Goal: Task Accomplishment & Management: Manage account settings

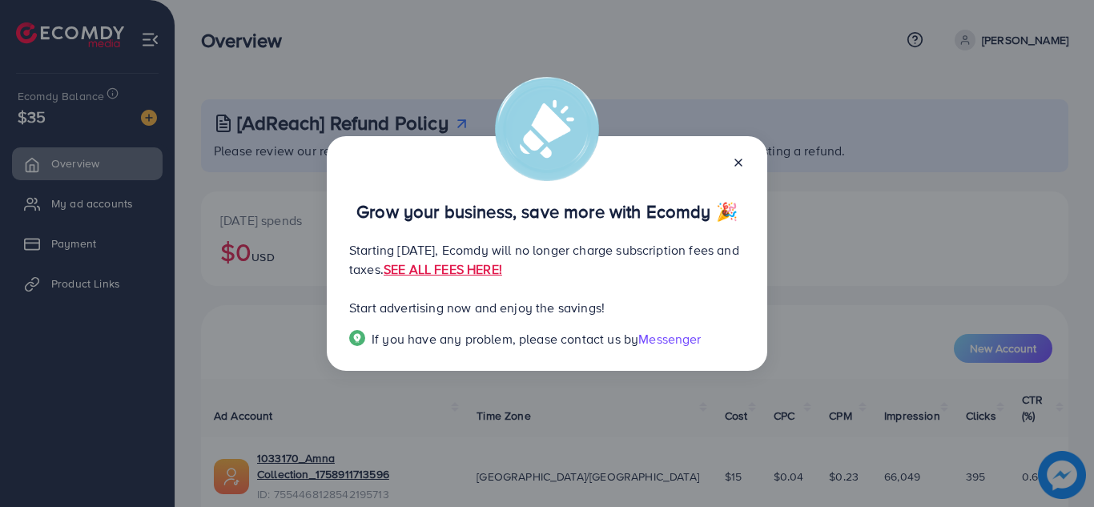
click at [741, 167] on icon at bounding box center [738, 162] width 13 height 13
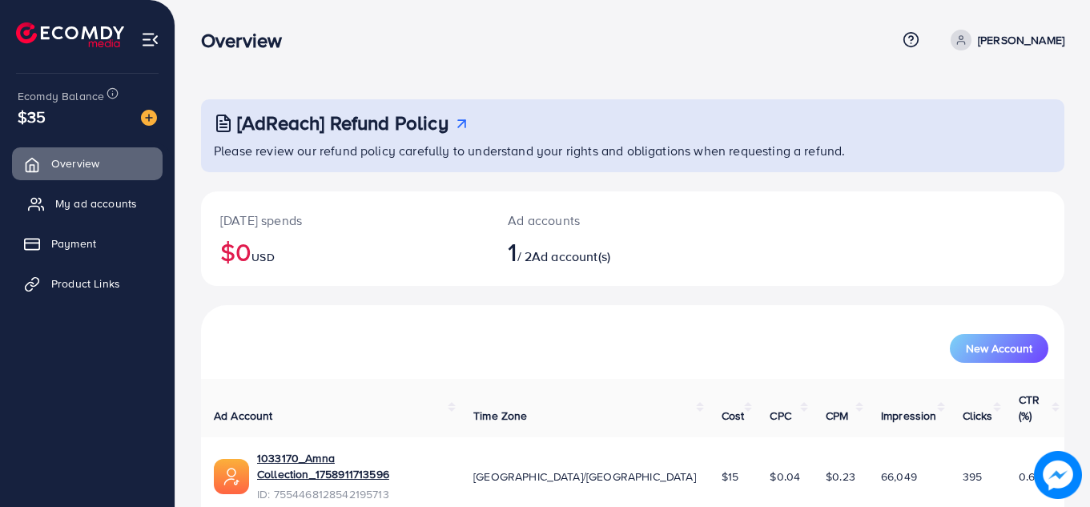
click at [102, 201] on span "My ad accounts" at bounding box center [96, 203] width 82 height 16
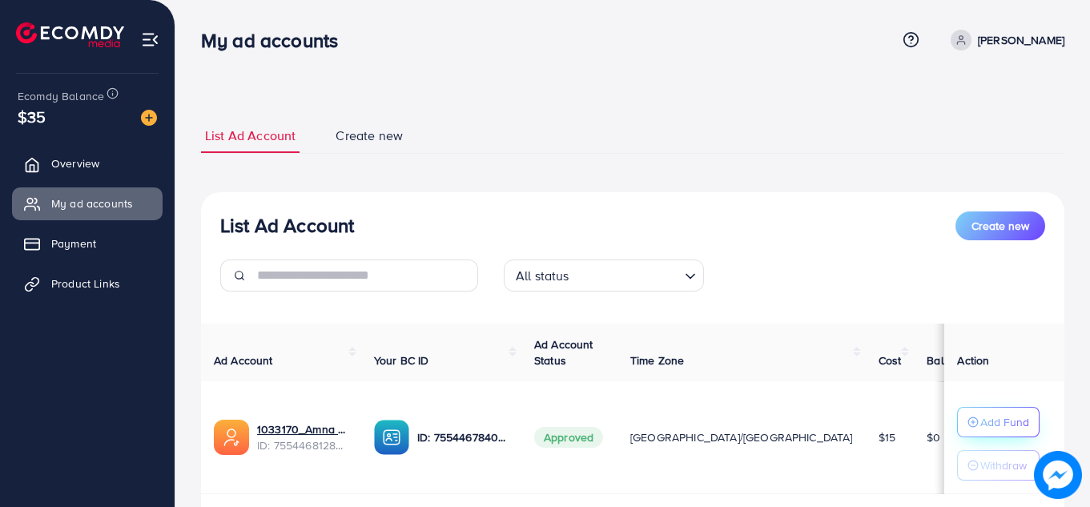
click at [994, 416] on p "Add Fund" at bounding box center [1004, 421] width 49 height 19
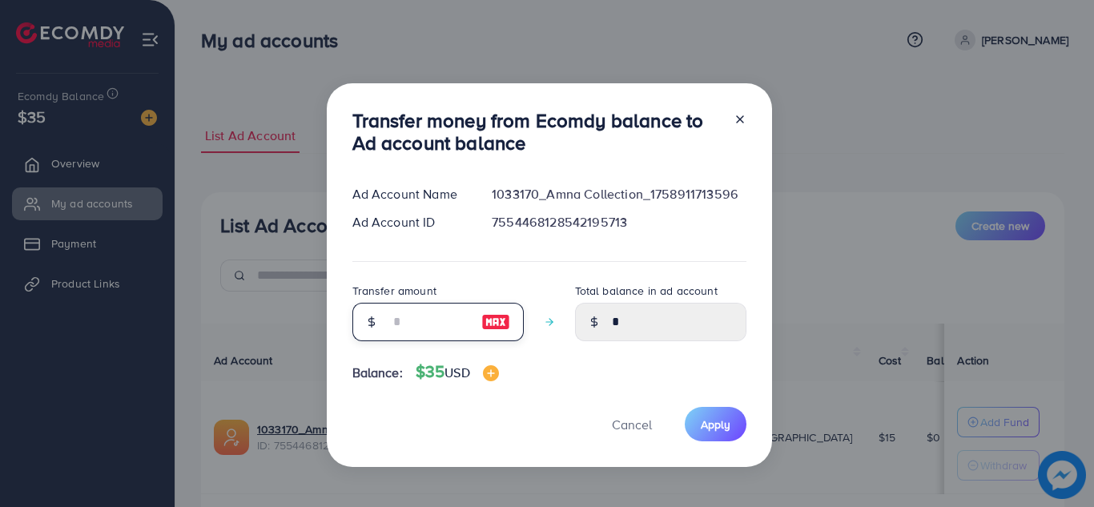
click at [390, 325] on input "number" at bounding box center [429, 322] width 80 height 38
type input "*"
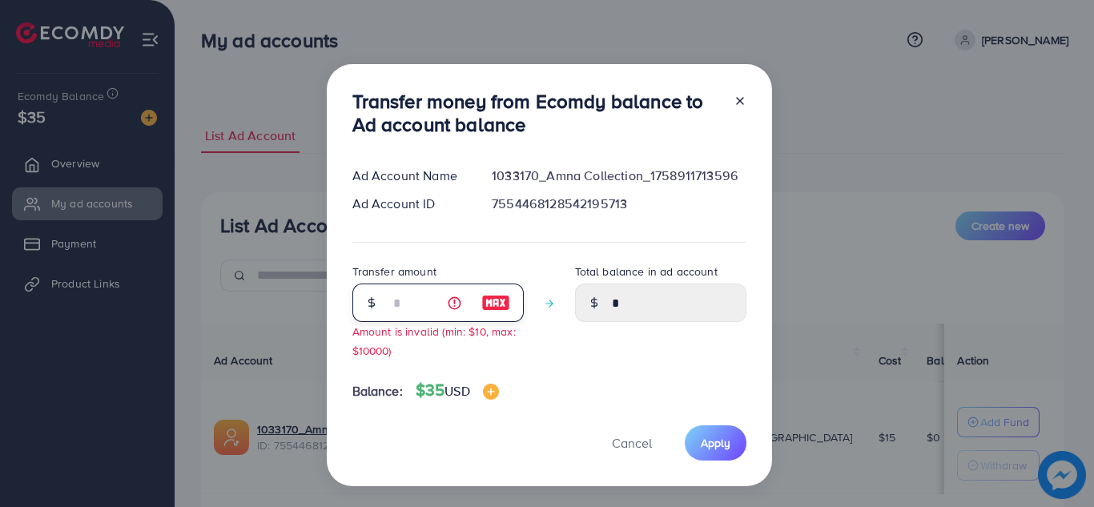
type input "****"
type input "**"
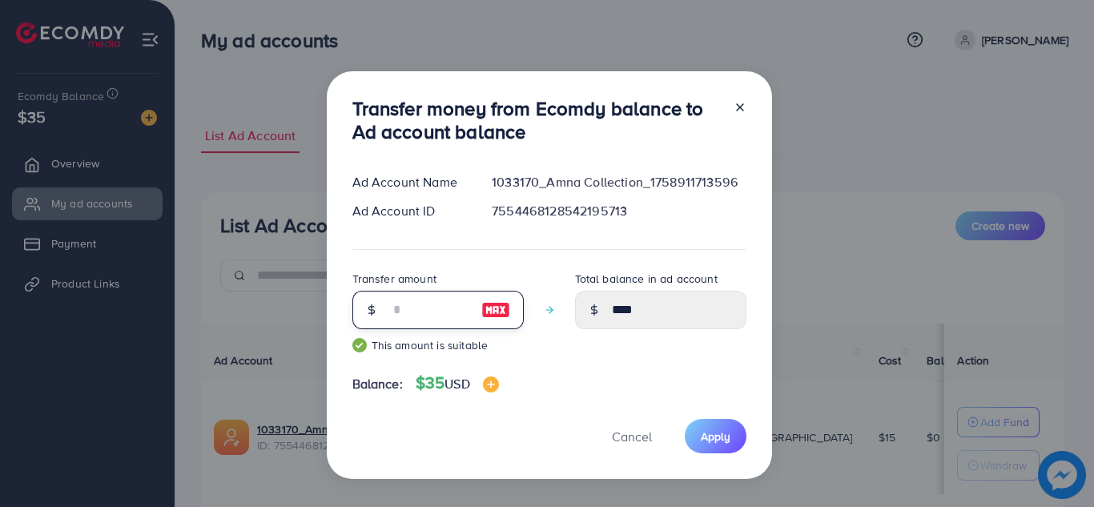
type input "*****"
type input "**"
click at [704, 433] on span "Apply" at bounding box center [716, 436] width 30 height 16
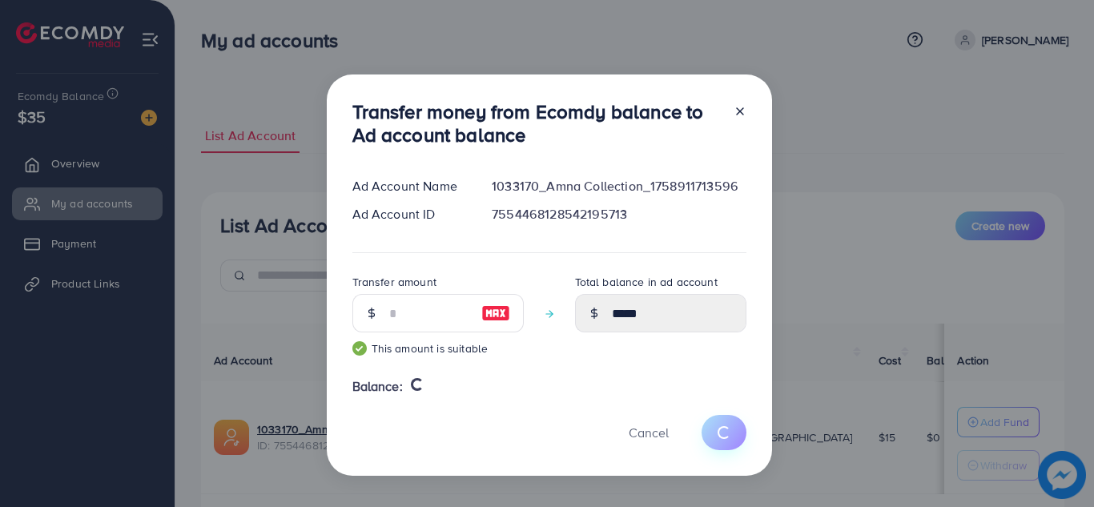
type input "*"
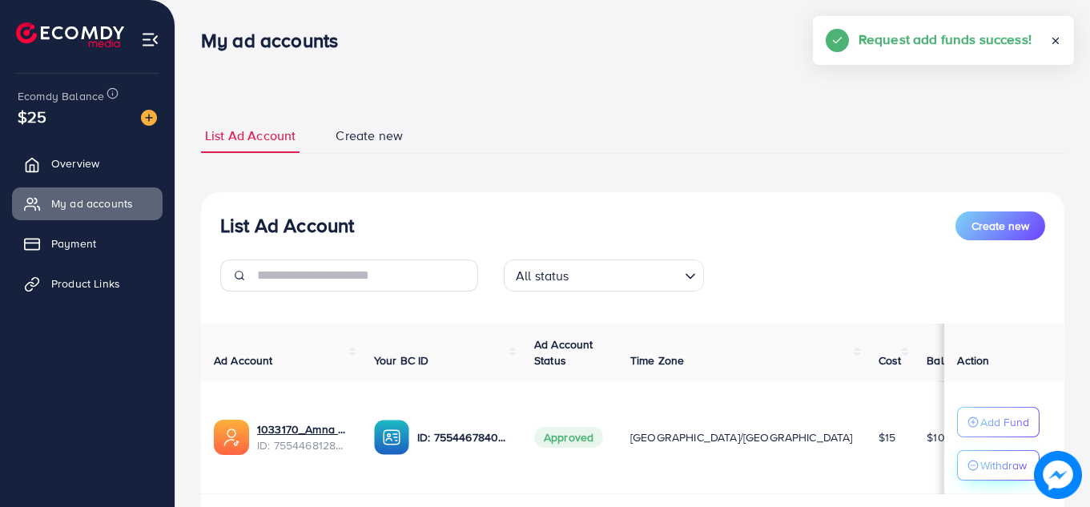
click at [980, 472] on p "Withdraw" at bounding box center [1003, 465] width 46 height 19
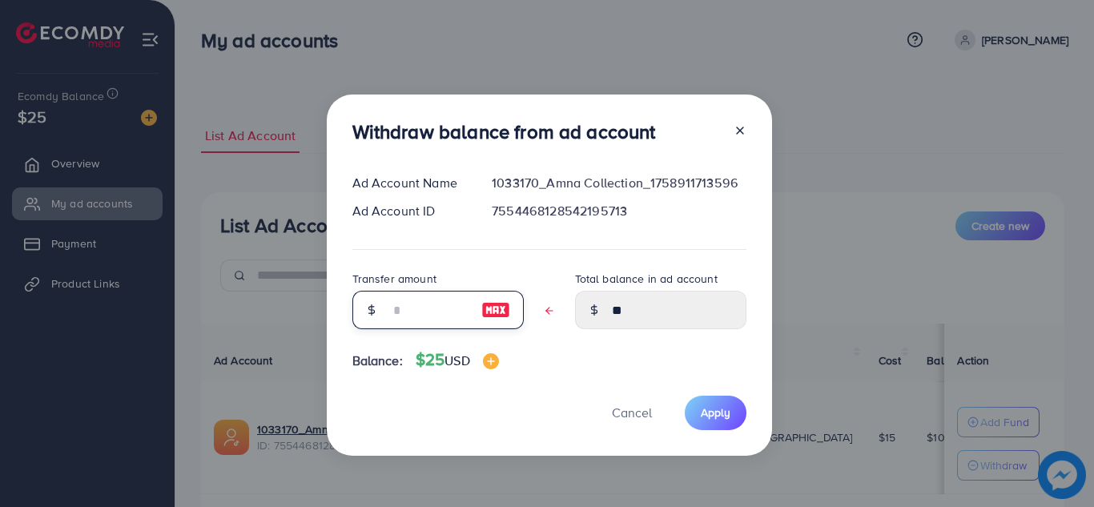
click at [424, 306] on input "text" at bounding box center [429, 310] width 80 height 38
type input "*"
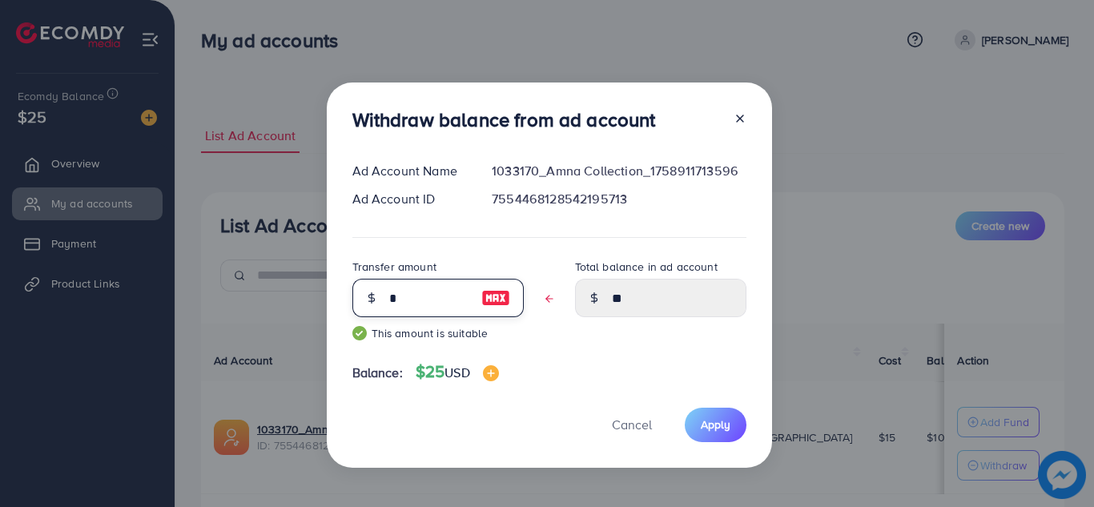
type input "****"
type input "*"
click at [701, 420] on span "Apply" at bounding box center [716, 424] width 30 height 16
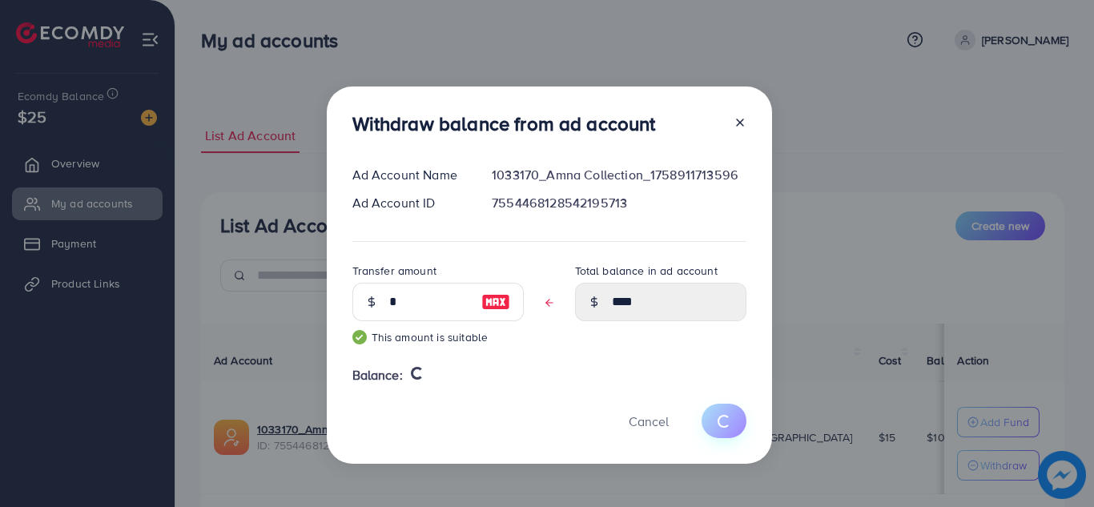
type input "**"
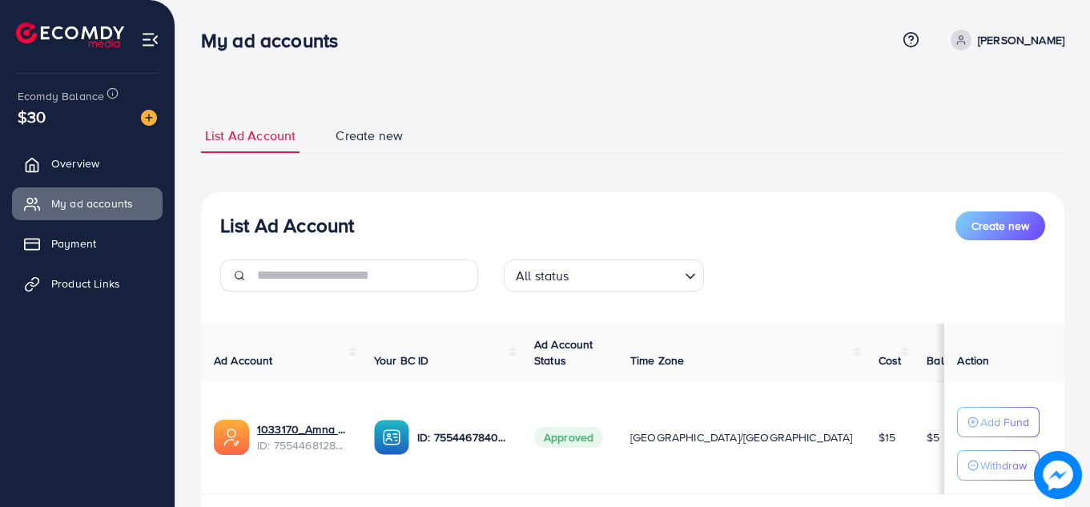
click at [604, 135] on ul "List Ad Account Create new" at bounding box center [632, 136] width 863 height 35
click at [88, 156] on span "Overview" at bounding box center [79, 163] width 48 height 16
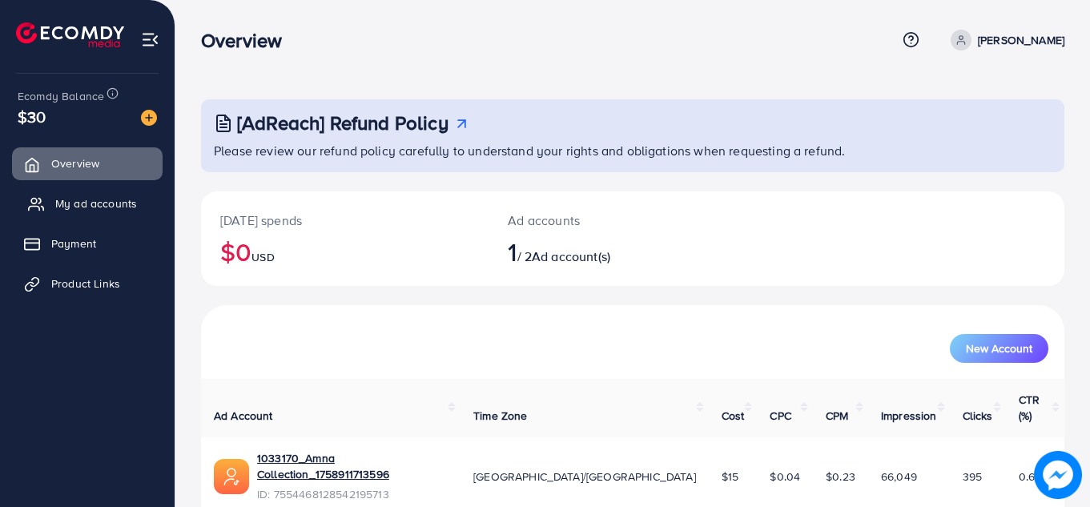
click at [88, 200] on span "My ad accounts" at bounding box center [96, 203] width 82 height 16
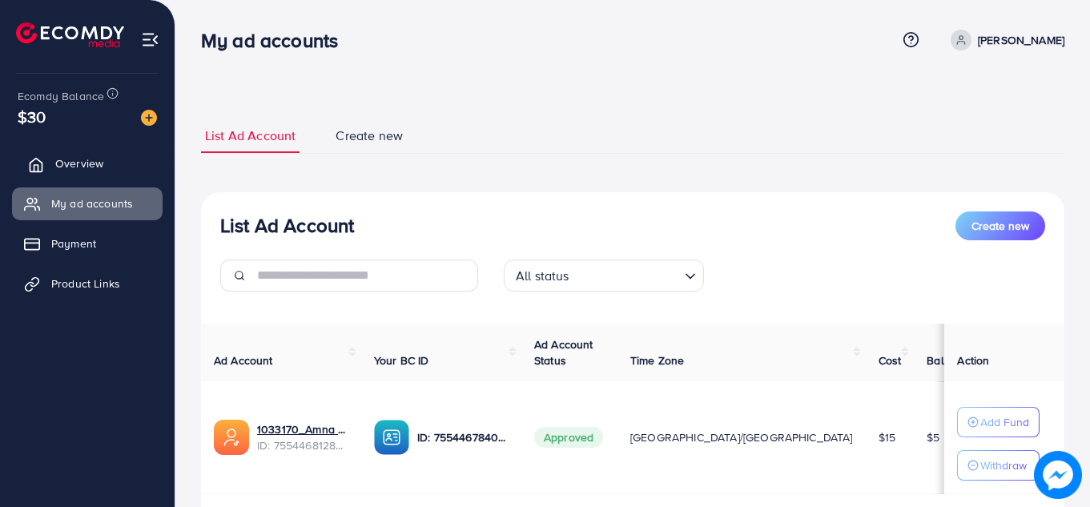
click at [119, 163] on link "Overview" at bounding box center [87, 163] width 151 height 32
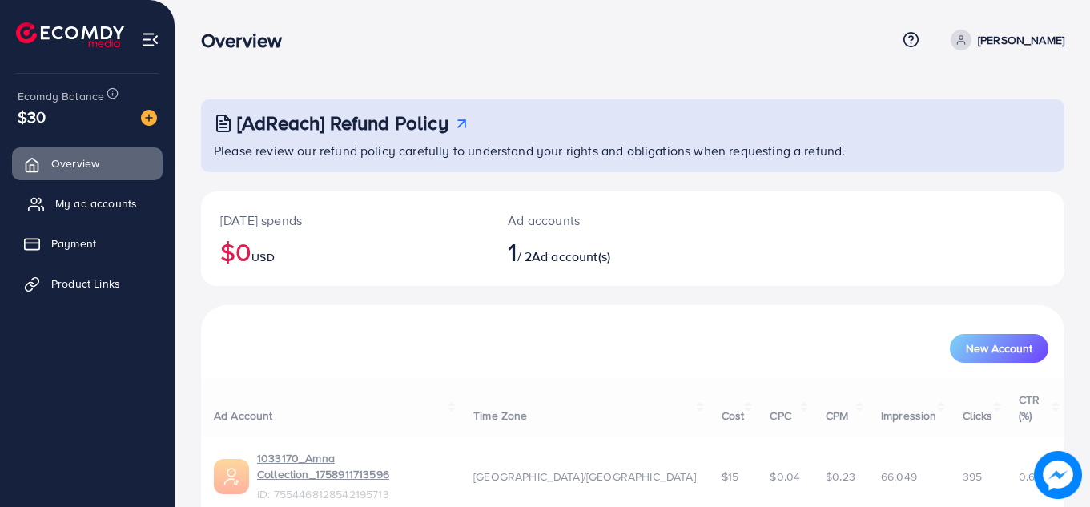
click at [102, 200] on span "My ad accounts" at bounding box center [96, 203] width 82 height 16
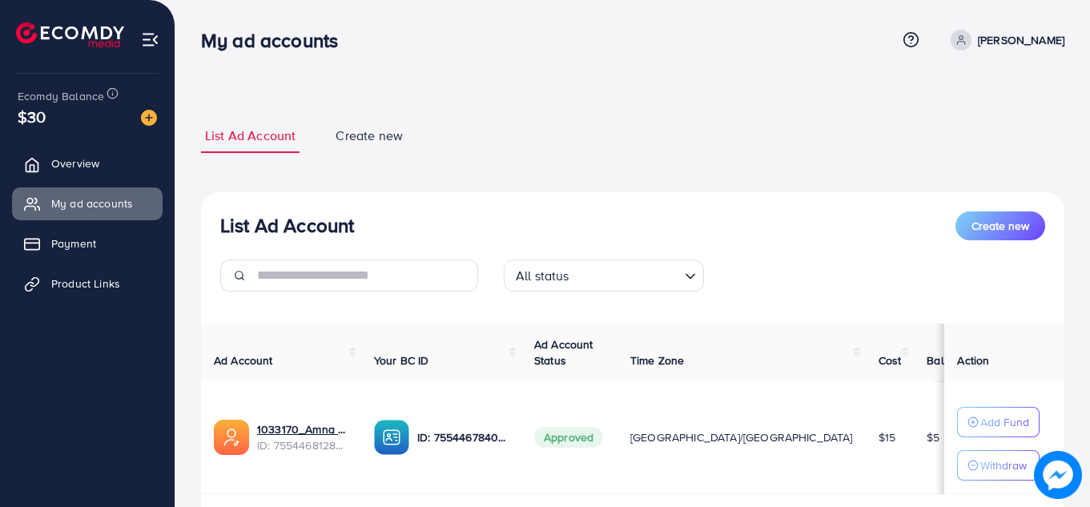
click at [709, 68] on nav "My ad accounts Help Center Contact Support Term and policy About Us [PERSON_NAM…" at bounding box center [632, 39] width 863 height 57
click at [131, 176] on link "Overview" at bounding box center [87, 163] width 151 height 32
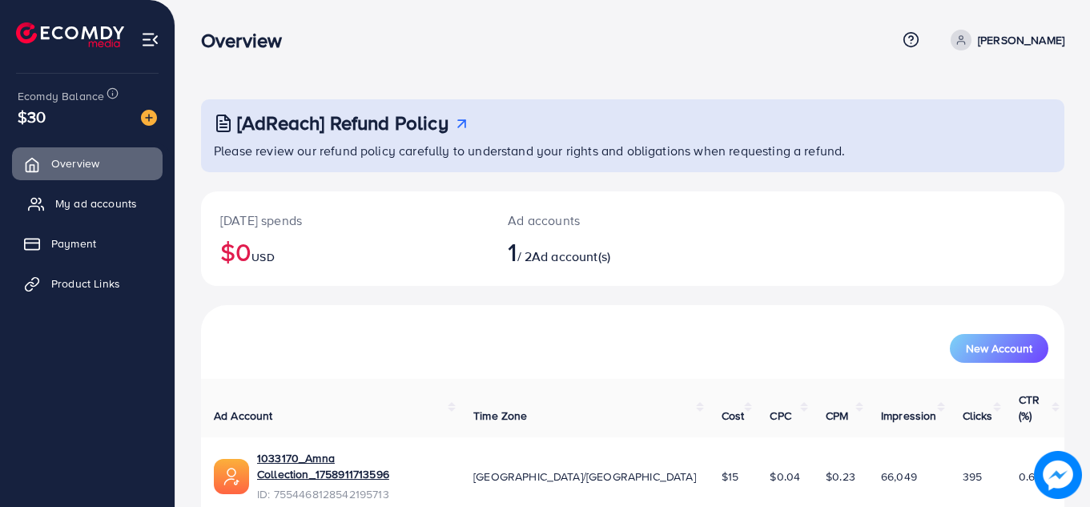
click at [123, 202] on span "My ad accounts" at bounding box center [96, 203] width 82 height 16
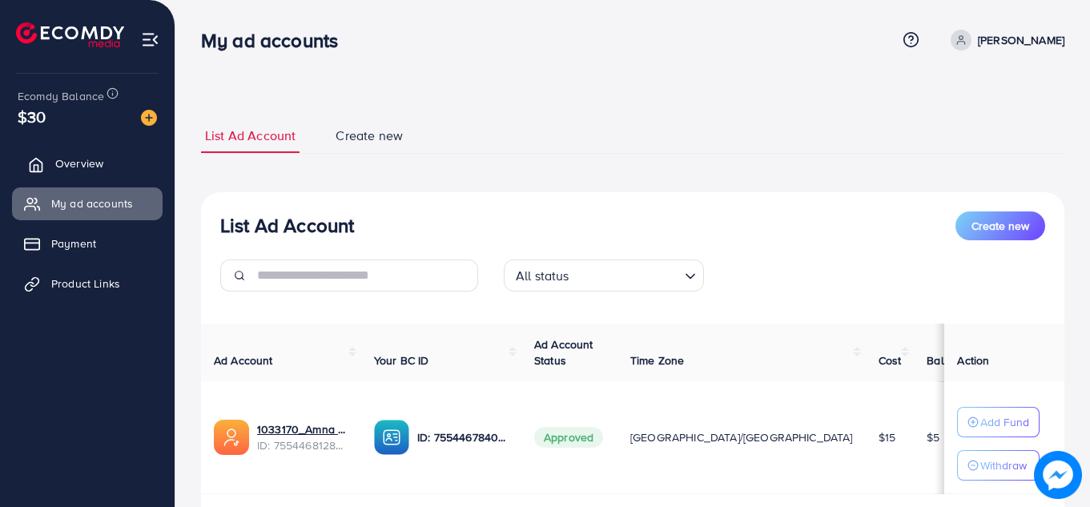
click at [119, 175] on link "Overview" at bounding box center [87, 163] width 151 height 32
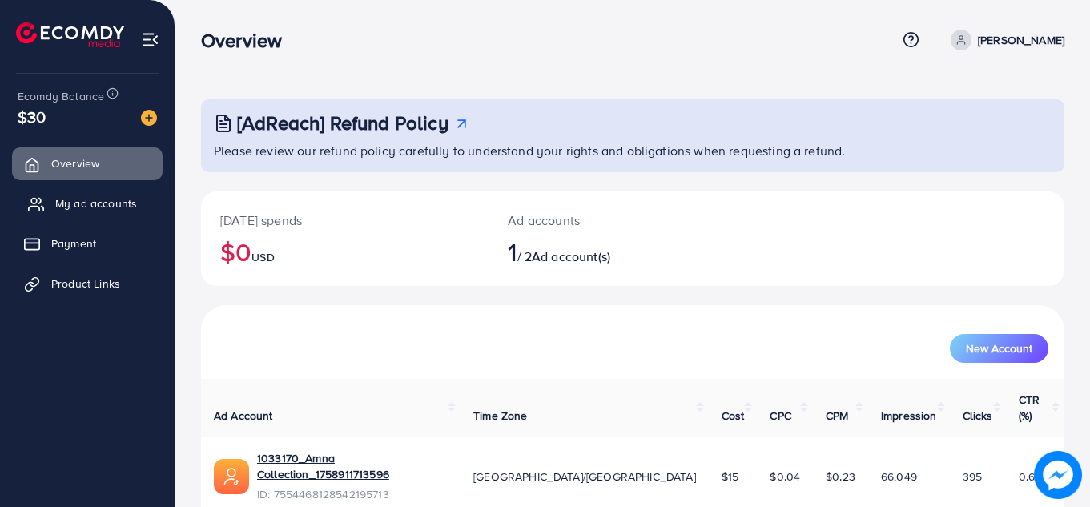
click at [120, 205] on span "My ad accounts" at bounding box center [96, 203] width 82 height 16
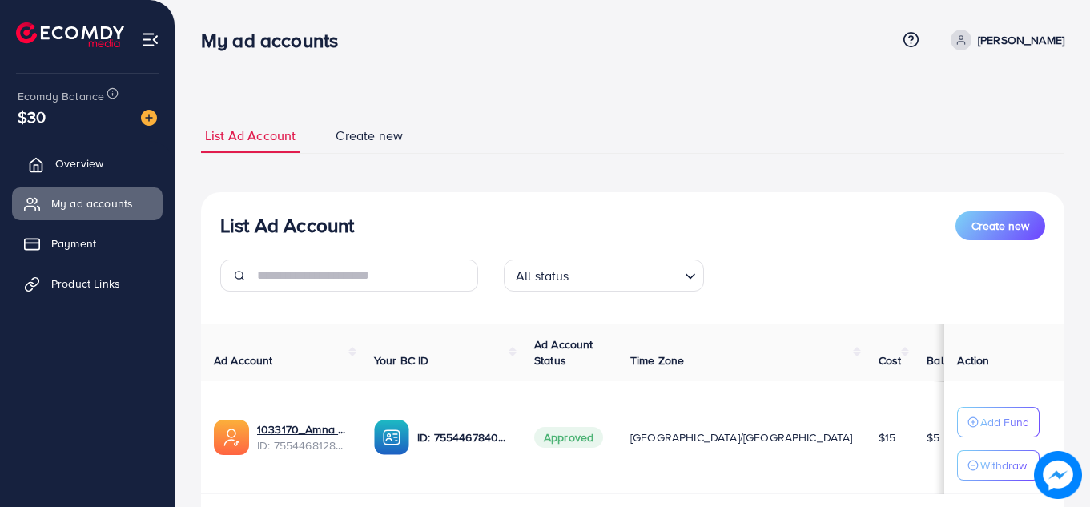
click at [111, 171] on link "Overview" at bounding box center [87, 163] width 151 height 32
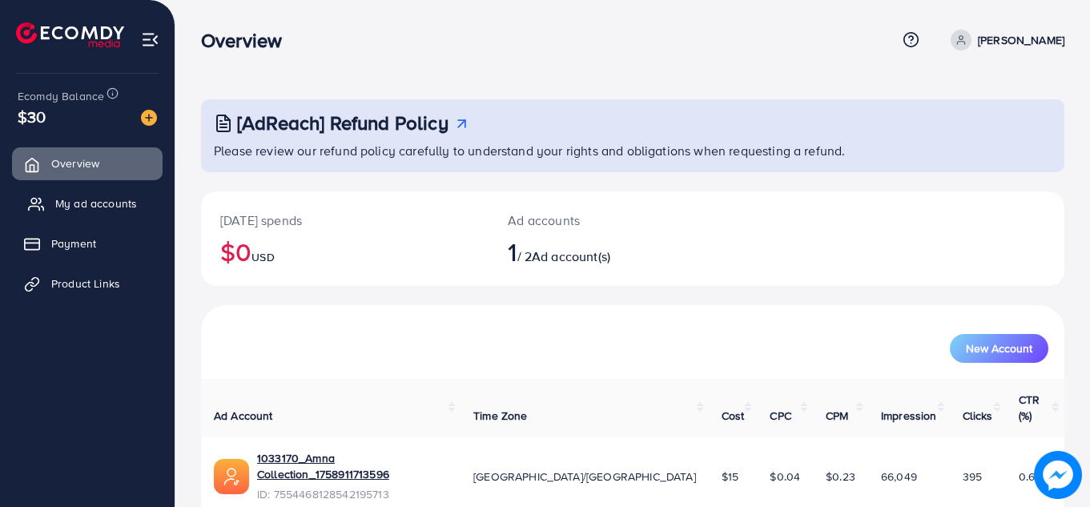
click at [104, 207] on span "My ad accounts" at bounding box center [96, 203] width 82 height 16
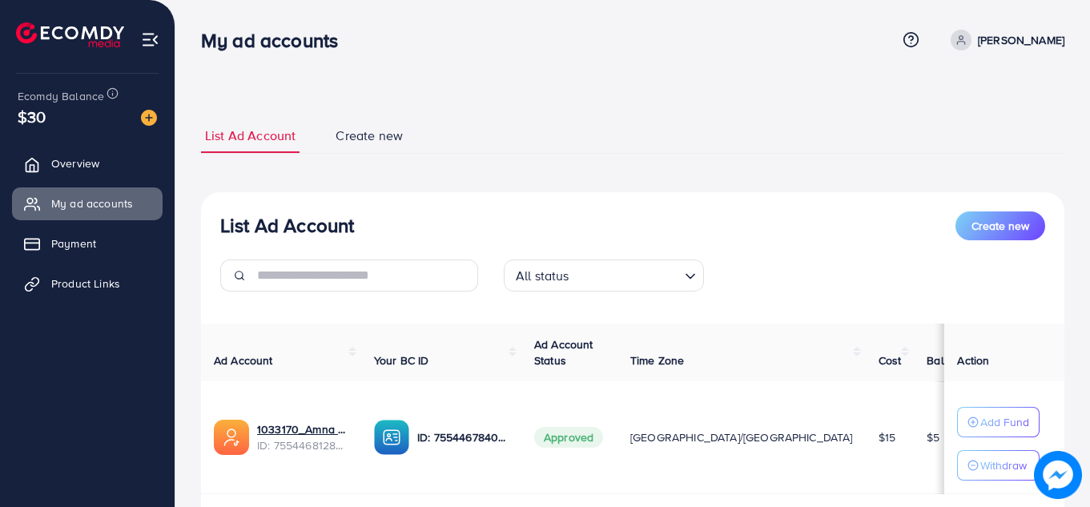
click at [504, 121] on ul "List Ad Account Create new" at bounding box center [632, 136] width 863 height 35
click at [93, 170] on span "Overview" at bounding box center [79, 163] width 48 height 16
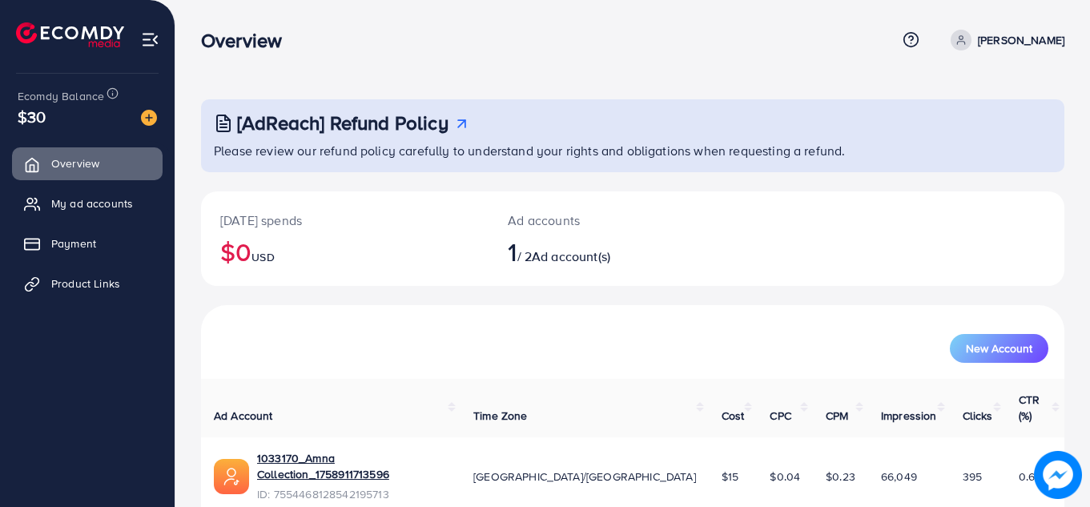
click at [259, 271] on div "[DATE] spends $0 USD" at bounding box center [344, 238] width 287 height 94
click at [157, 207] on link "My ad accounts" at bounding box center [87, 203] width 151 height 32
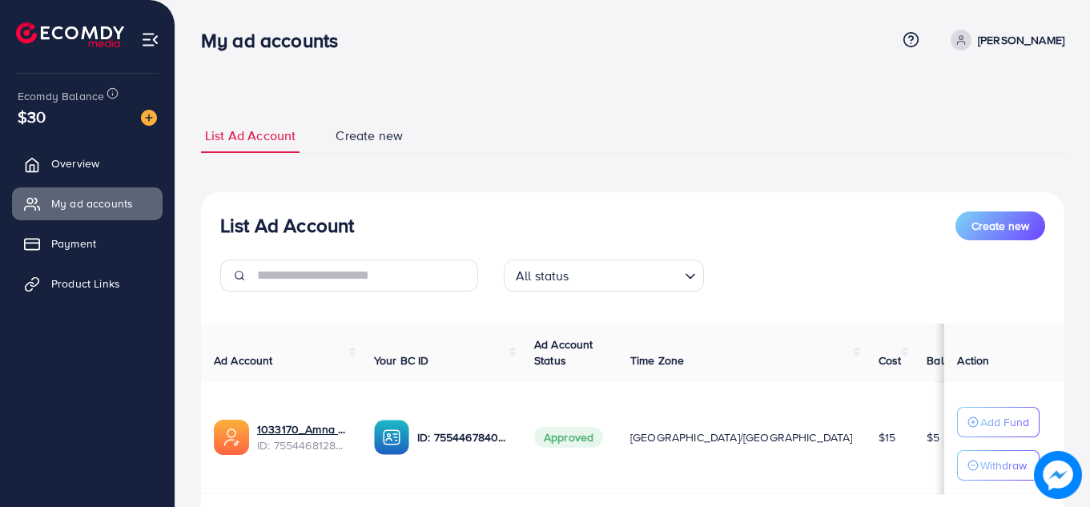
scroll to position [102, 0]
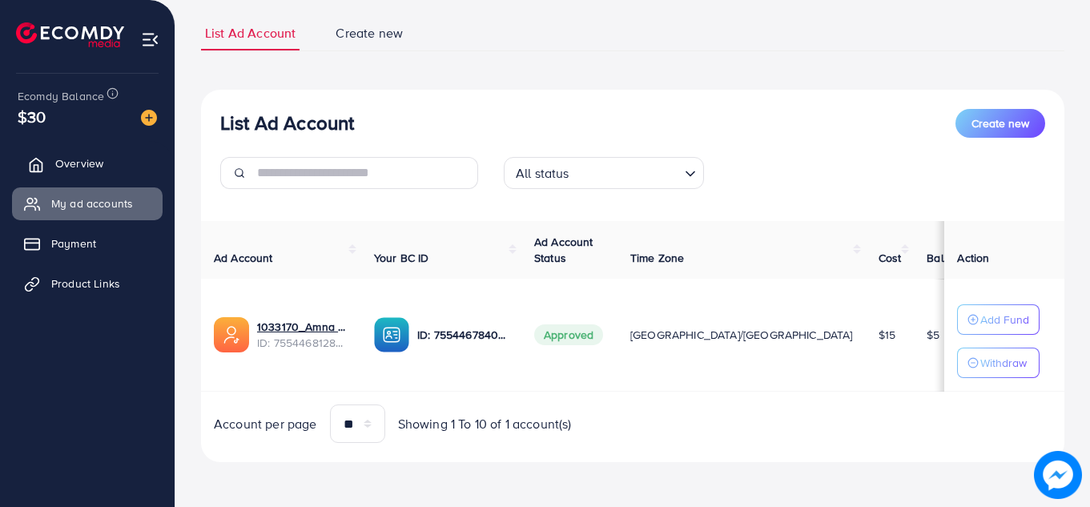
click at [83, 163] on span "Overview" at bounding box center [79, 163] width 48 height 16
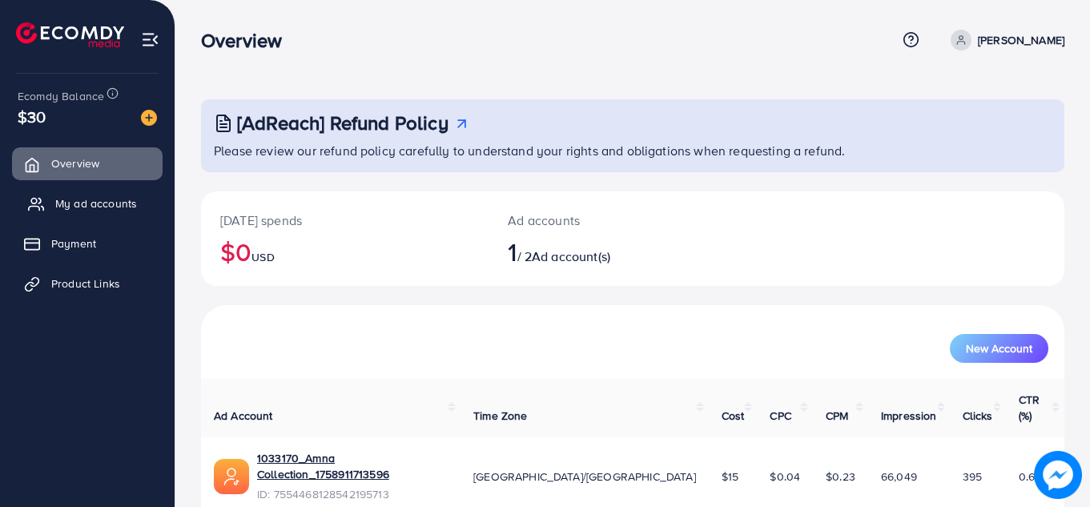
click at [86, 194] on link "My ad accounts" at bounding box center [87, 203] width 151 height 32
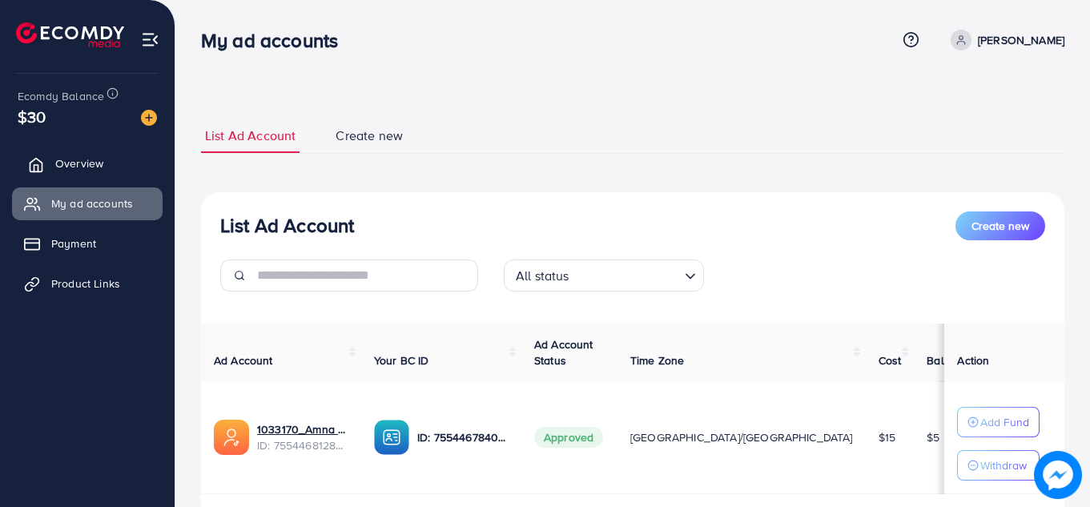
click at [85, 171] on span "Overview" at bounding box center [79, 163] width 48 height 16
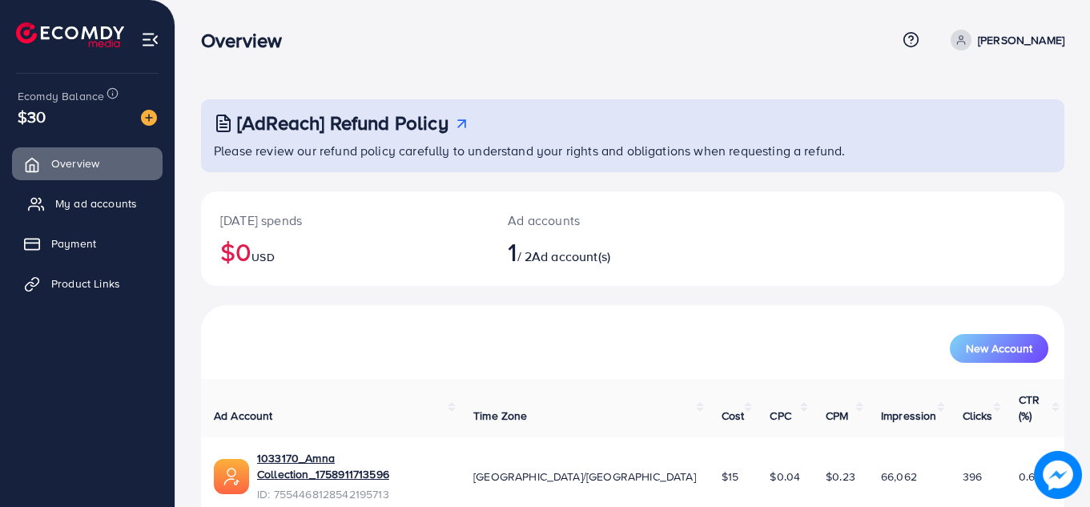
click at [89, 197] on span "My ad accounts" at bounding box center [96, 203] width 82 height 16
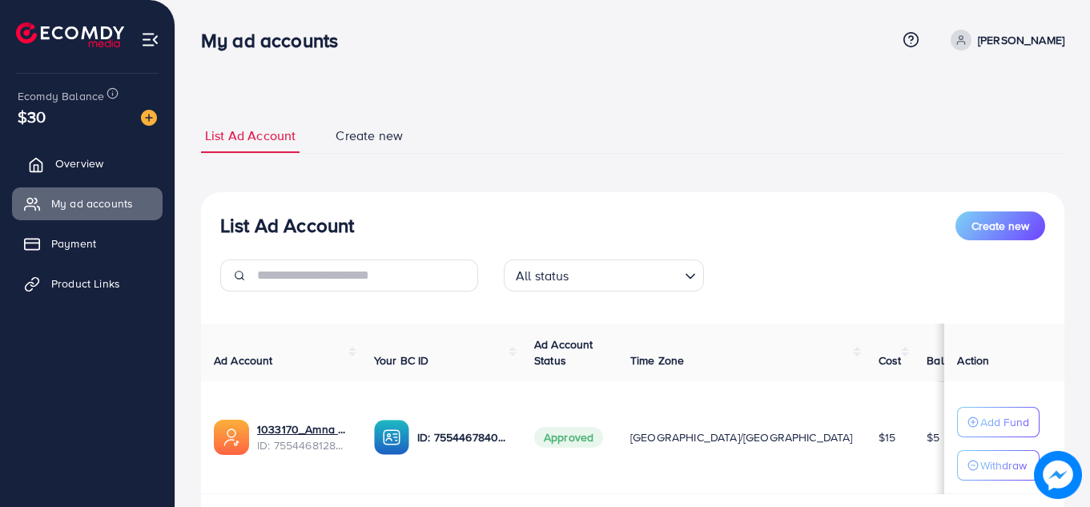
click at [94, 172] on link "Overview" at bounding box center [87, 163] width 151 height 32
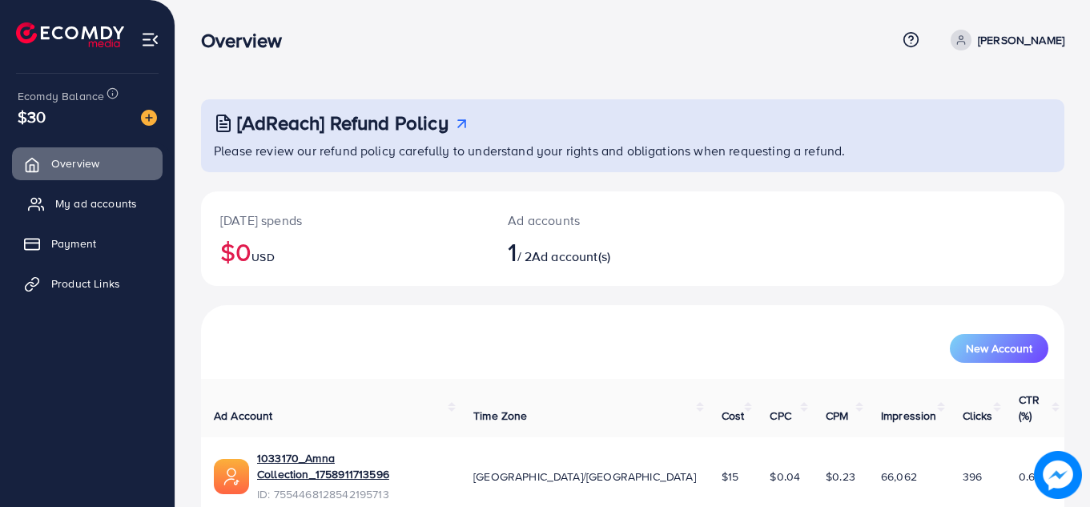
click at [92, 206] on span "My ad accounts" at bounding box center [96, 203] width 82 height 16
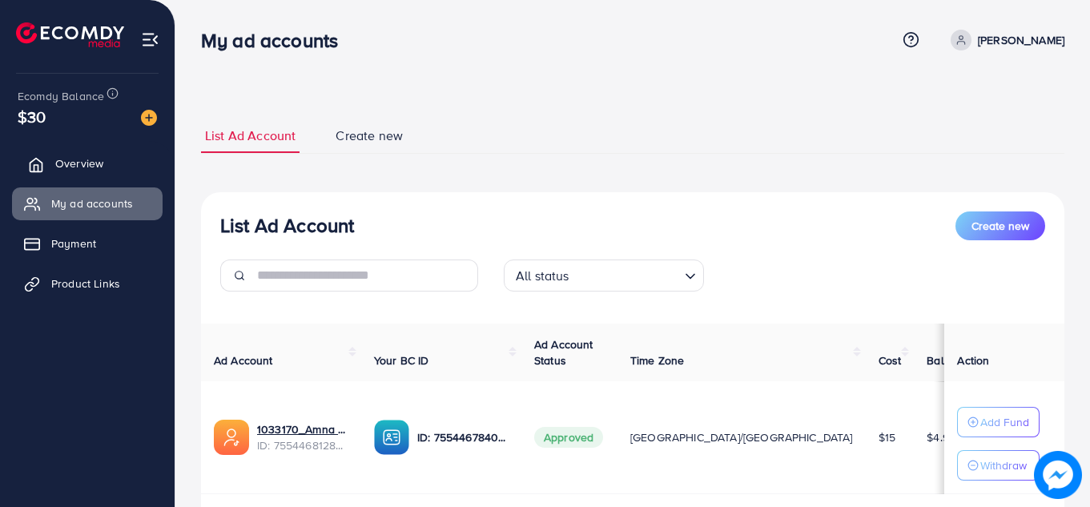
click at [128, 167] on link "Overview" at bounding box center [87, 163] width 151 height 32
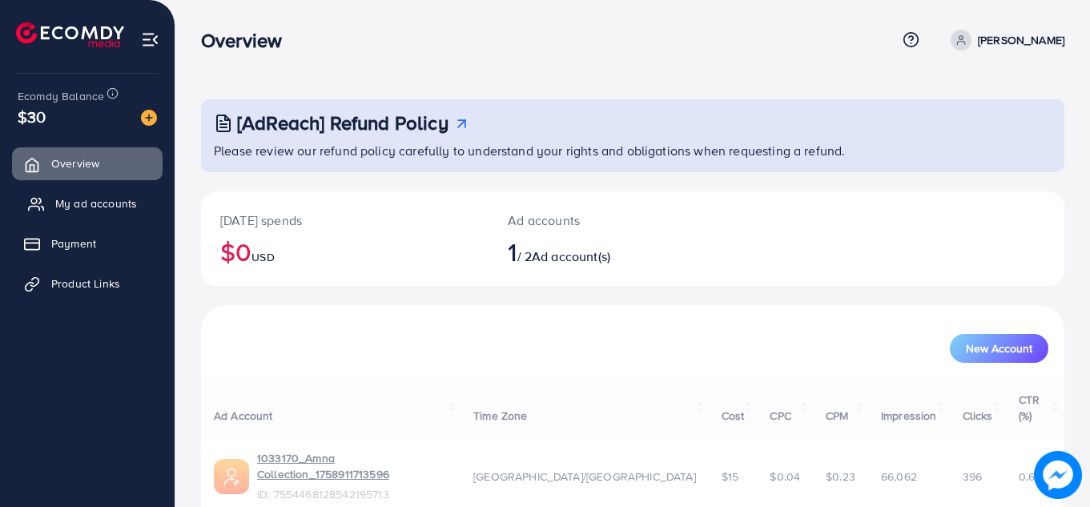
click at [118, 208] on span "My ad accounts" at bounding box center [96, 203] width 82 height 16
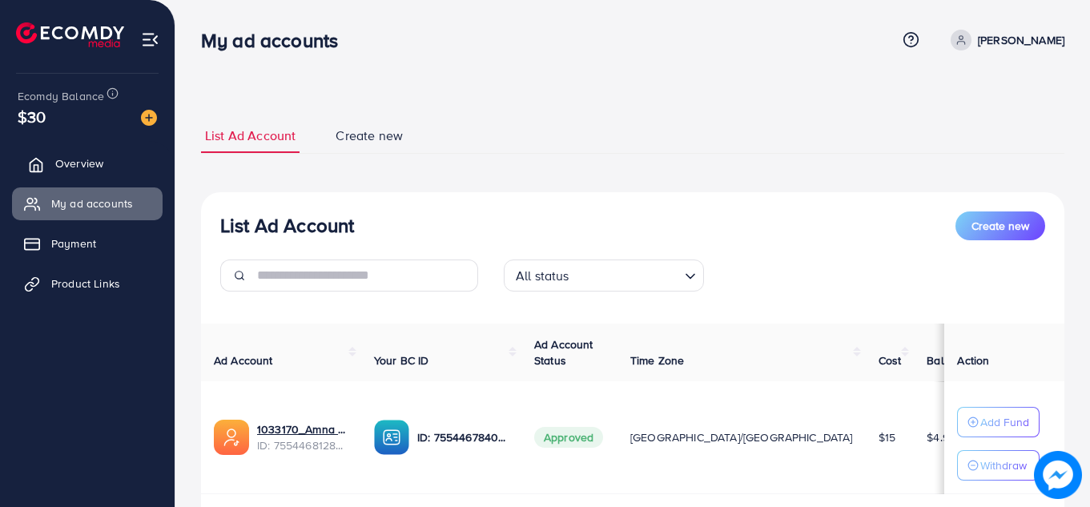
click at [106, 157] on link "Overview" at bounding box center [87, 163] width 151 height 32
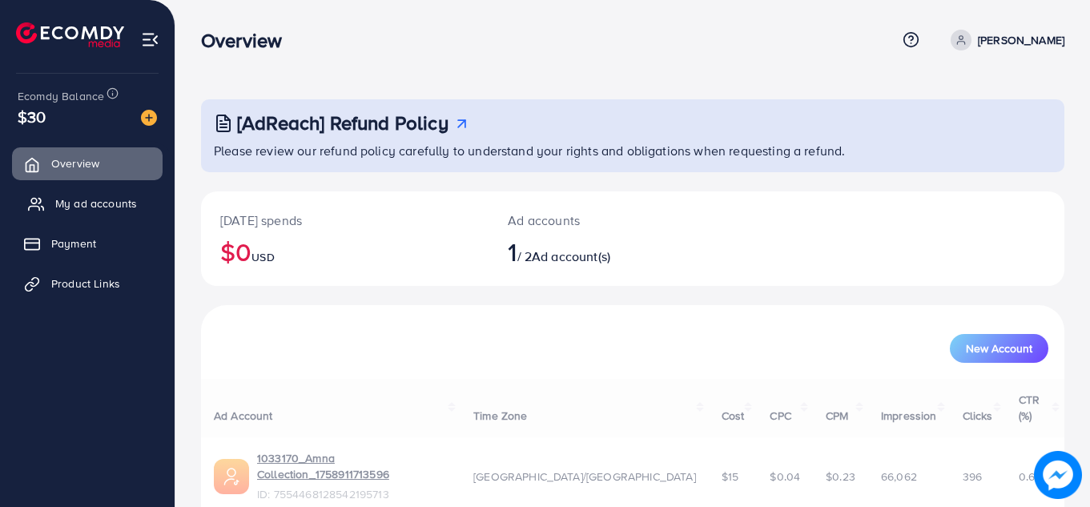
click at [103, 201] on span "My ad accounts" at bounding box center [96, 203] width 82 height 16
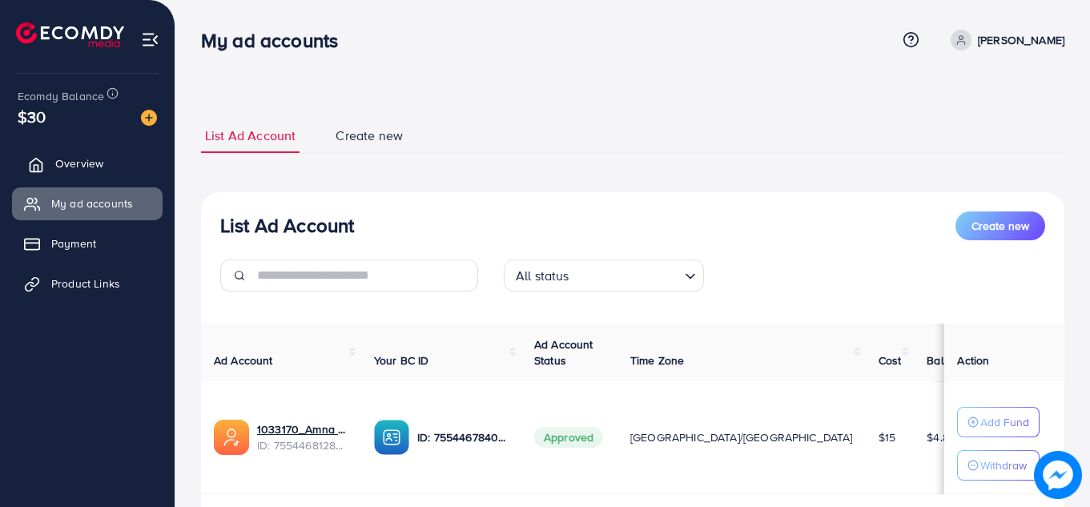
click at [124, 155] on link "Overview" at bounding box center [87, 163] width 151 height 32
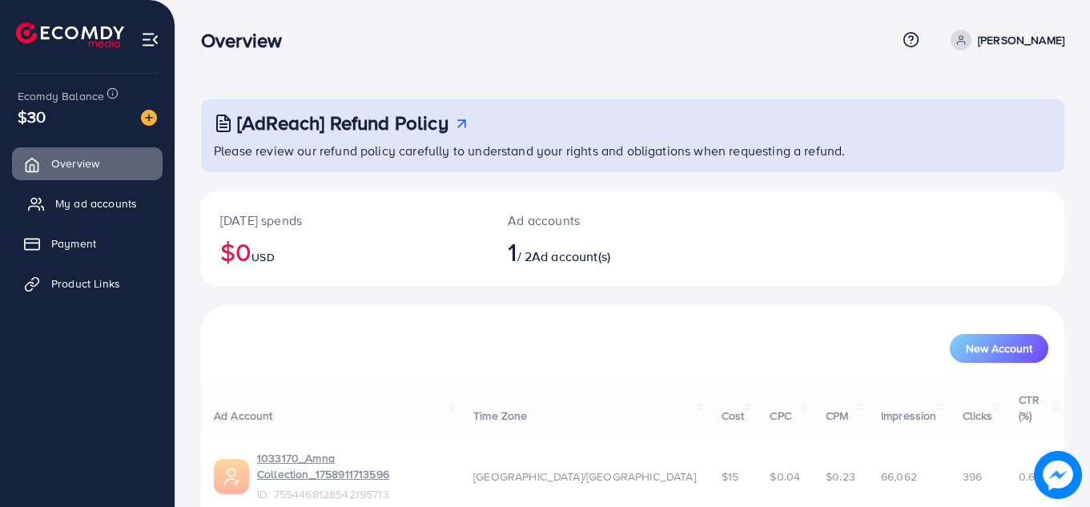
click at [102, 212] on link "My ad accounts" at bounding box center [87, 203] width 151 height 32
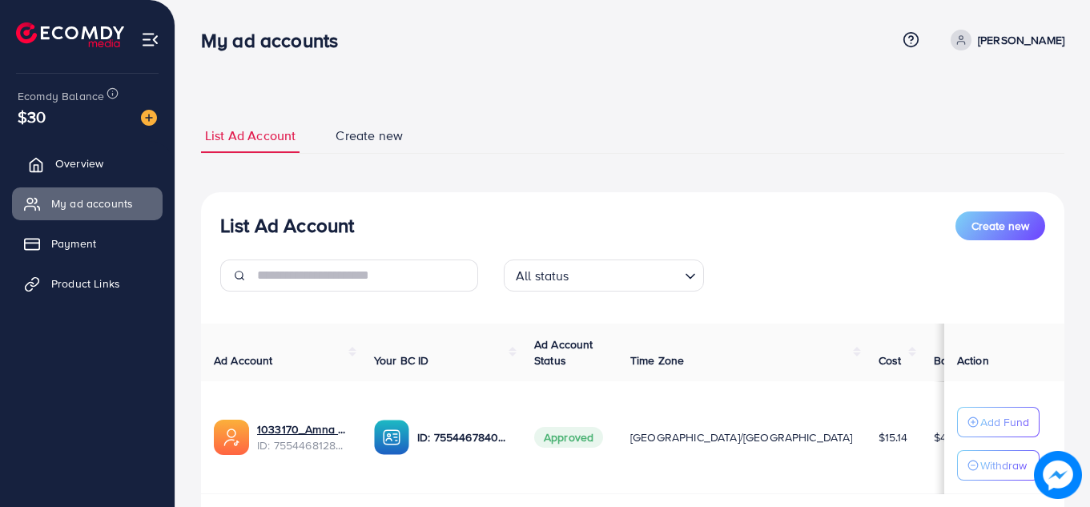
click at [102, 163] on span "Overview" at bounding box center [79, 163] width 48 height 16
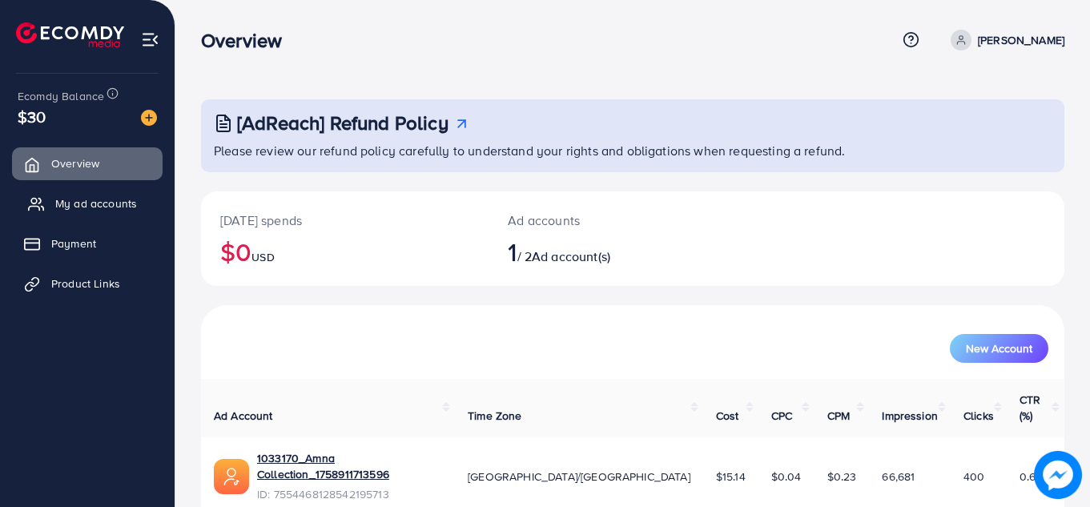
click at [102, 200] on span "My ad accounts" at bounding box center [96, 203] width 82 height 16
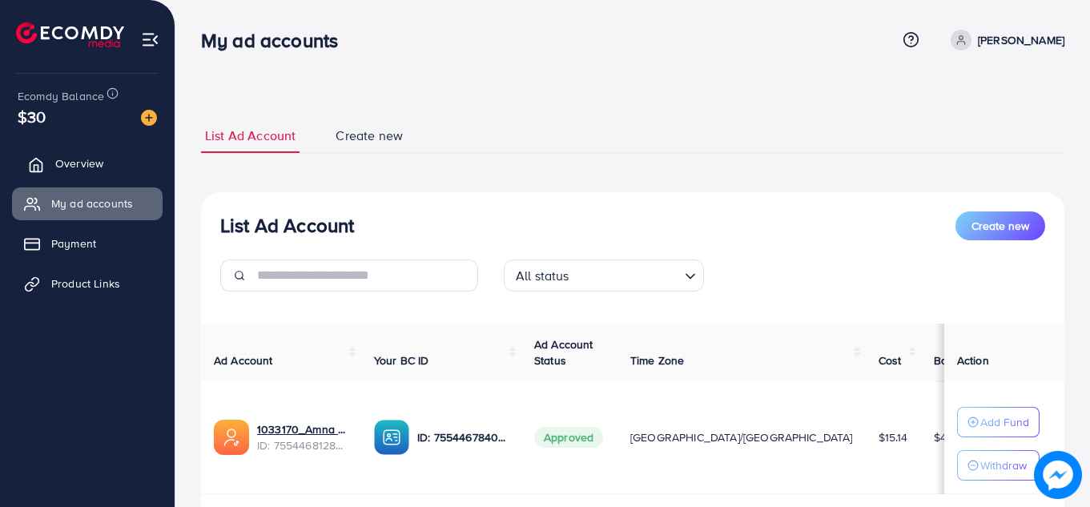
click at [114, 164] on link "Overview" at bounding box center [87, 163] width 151 height 32
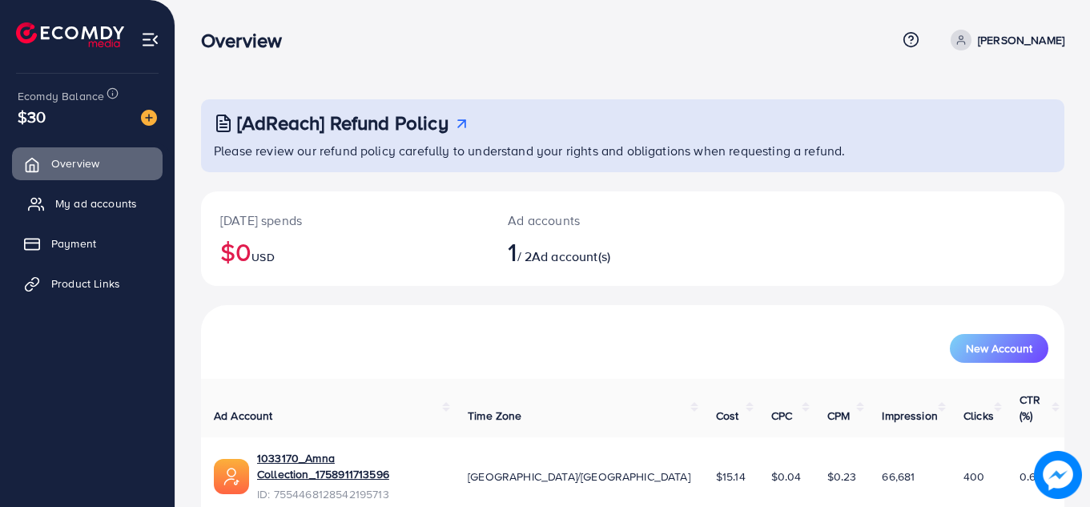
click at [108, 203] on span "My ad accounts" at bounding box center [96, 203] width 82 height 16
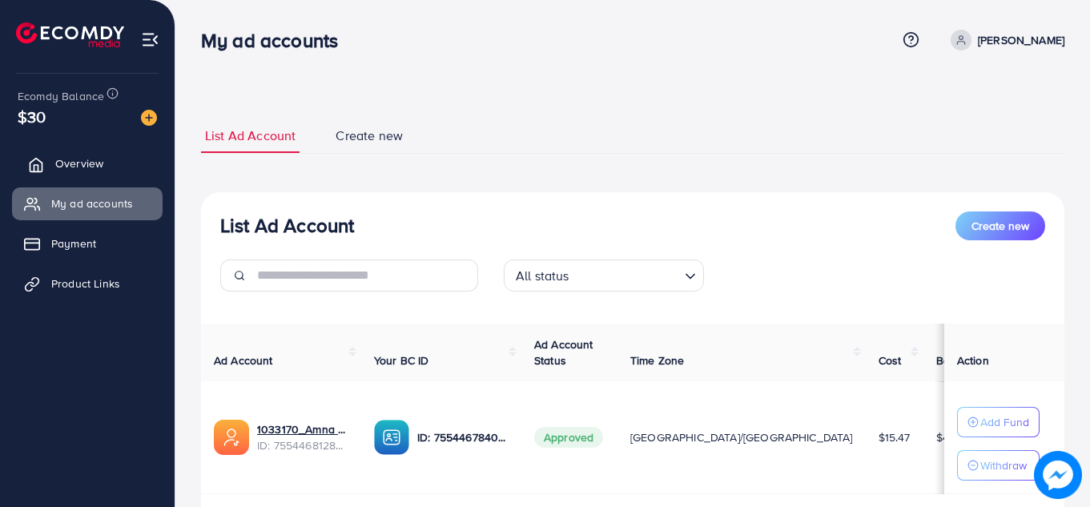
click at [62, 168] on span "Overview" at bounding box center [79, 163] width 48 height 16
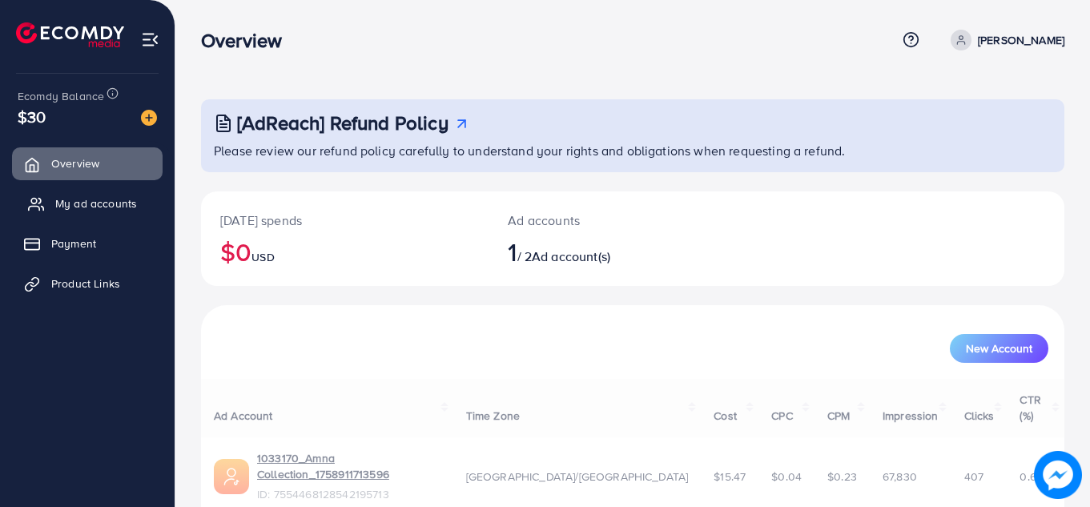
click at [74, 201] on span "My ad accounts" at bounding box center [96, 203] width 82 height 16
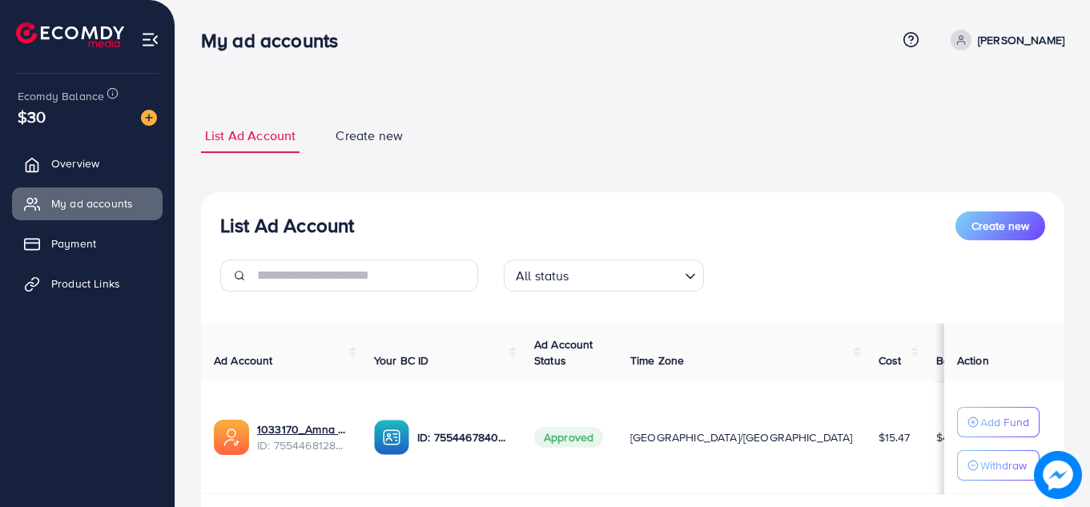
click at [391, 475] on td "ID: 7554467840363937808" at bounding box center [441, 437] width 160 height 113
click at [120, 169] on link "Overview" at bounding box center [87, 163] width 151 height 32
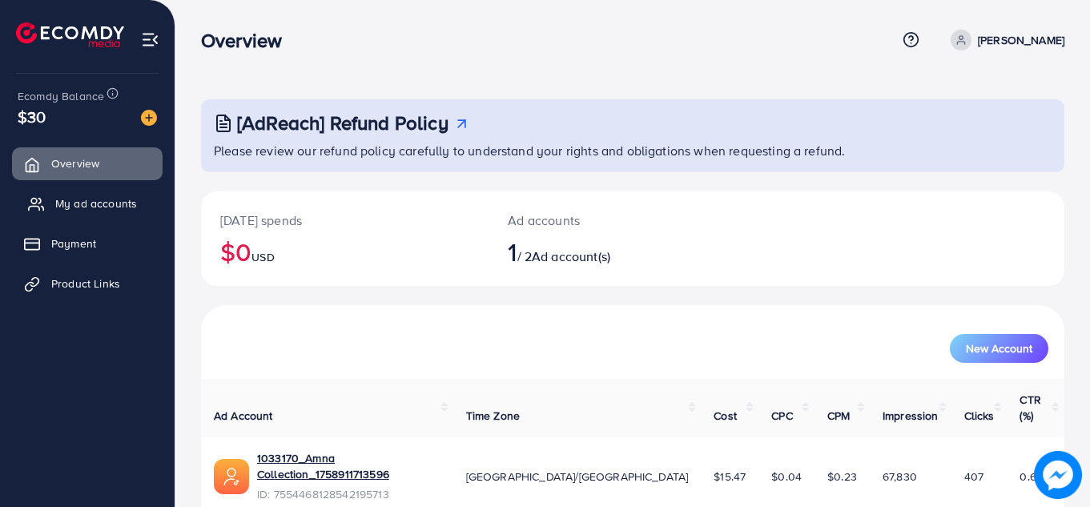
click at [130, 200] on span "My ad accounts" at bounding box center [96, 203] width 82 height 16
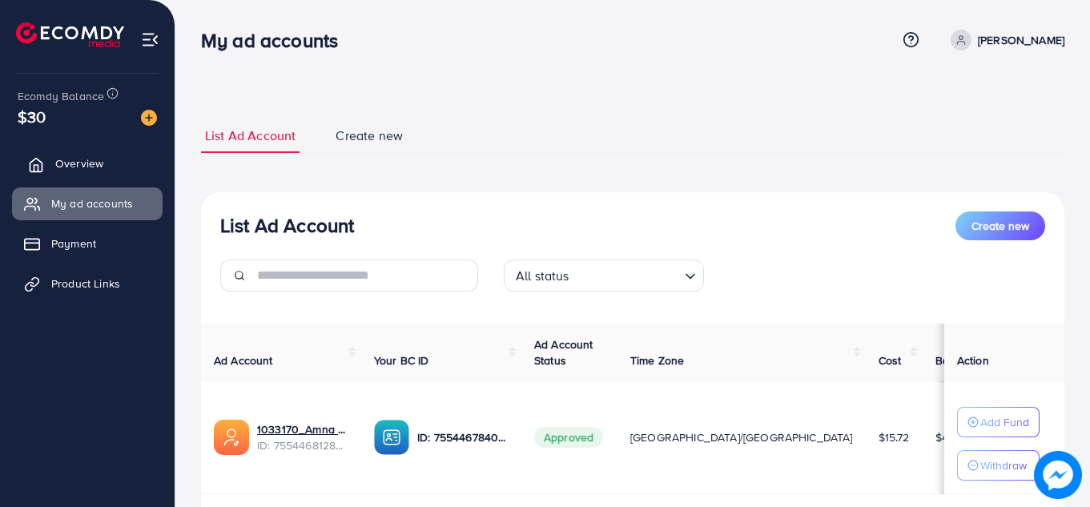
click at [80, 155] on span "Overview" at bounding box center [79, 163] width 48 height 16
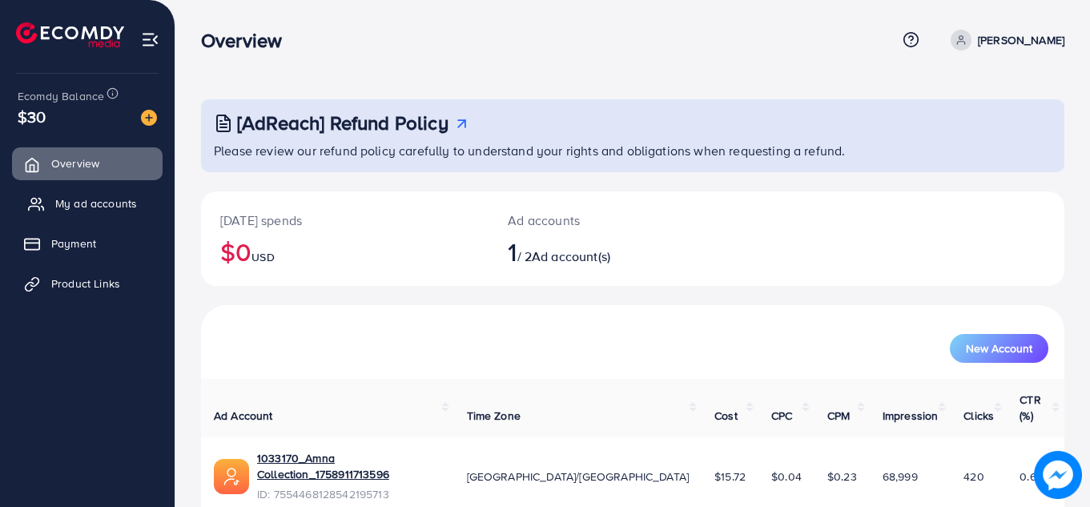
click at [78, 206] on span "My ad accounts" at bounding box center [96, 203] width 82 height 16
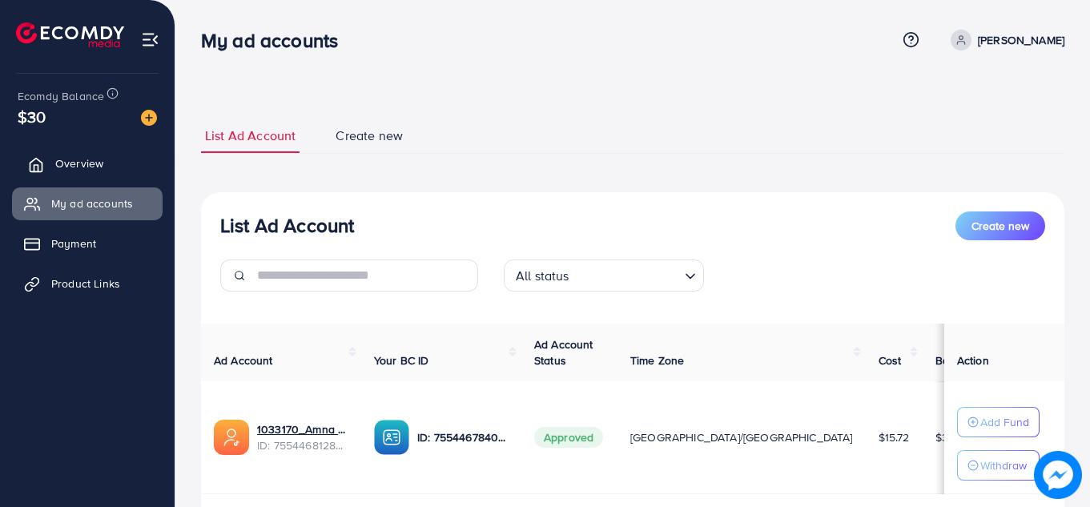
click at [117, 170] on link "Overview" at bounding box center [87, 163] width 151 height 32
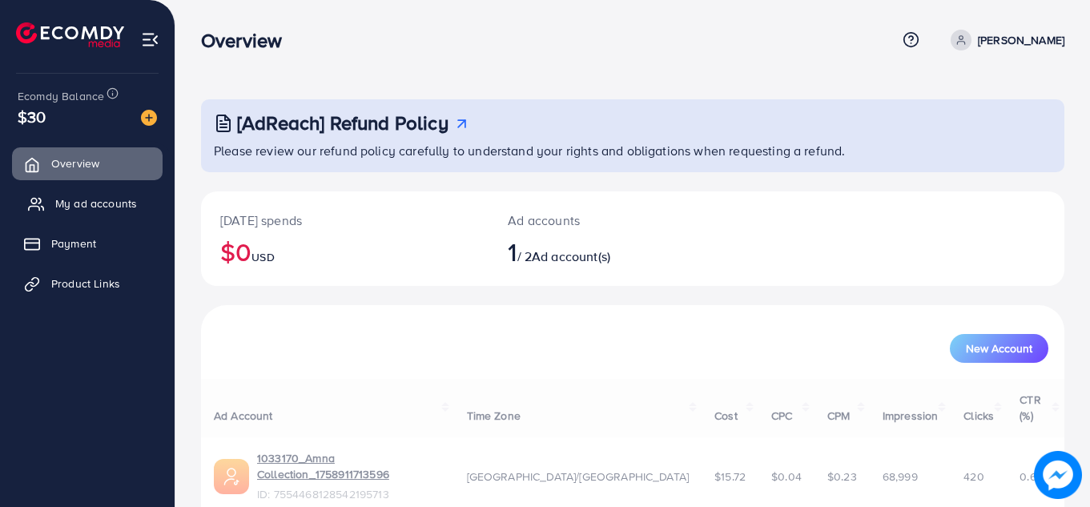
click at [110, 195] on span "My ad accounts" at bounding box center [96, 203] width 82 height 16
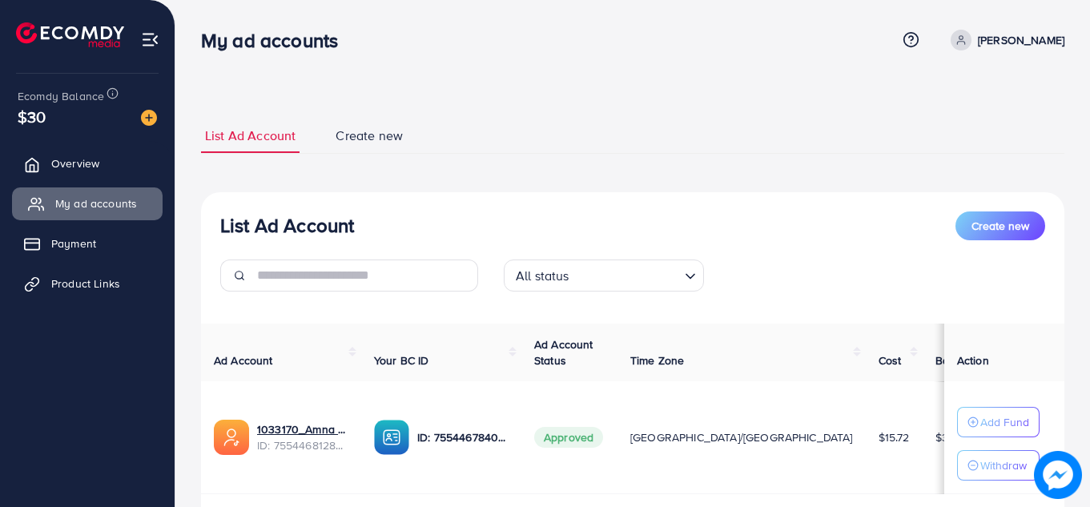
click at [110, 195] on span "My ad accounts" at bounding box center [96, 203] width 82 height 16
click at [101, 172] on link "Overview" at bounding box center [87, 163] width 151 height 32
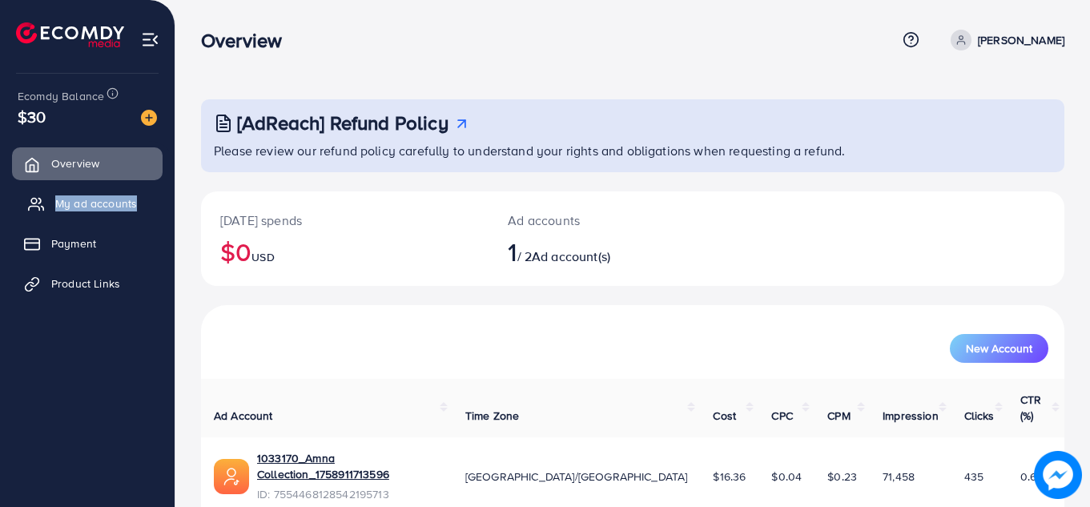
click at [102, 199] on span "My ad accounts" at bounding box center [96, 203] width 82 height 16
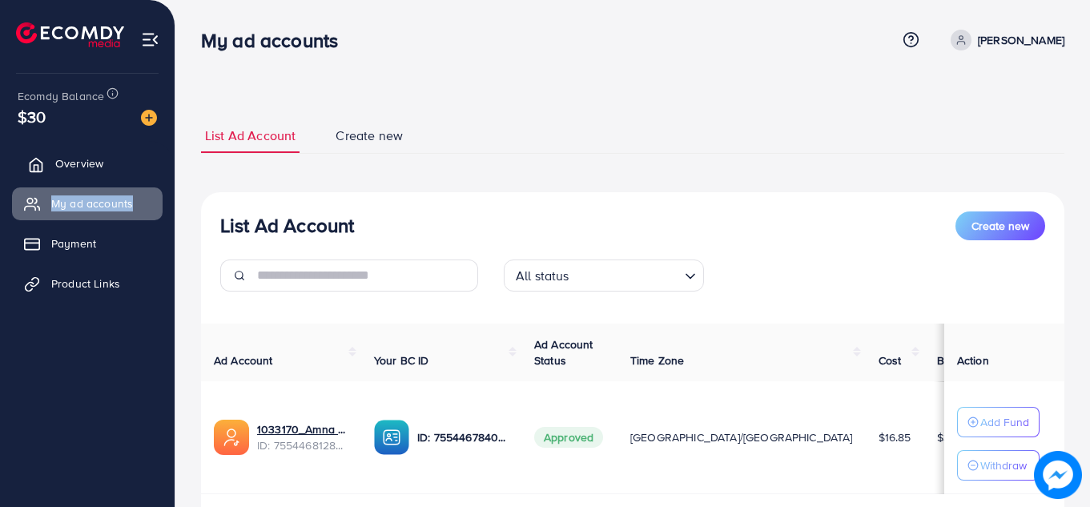
click at [86, 175] on link "Overview" at bounding box center [87, 163] width 151 height 32
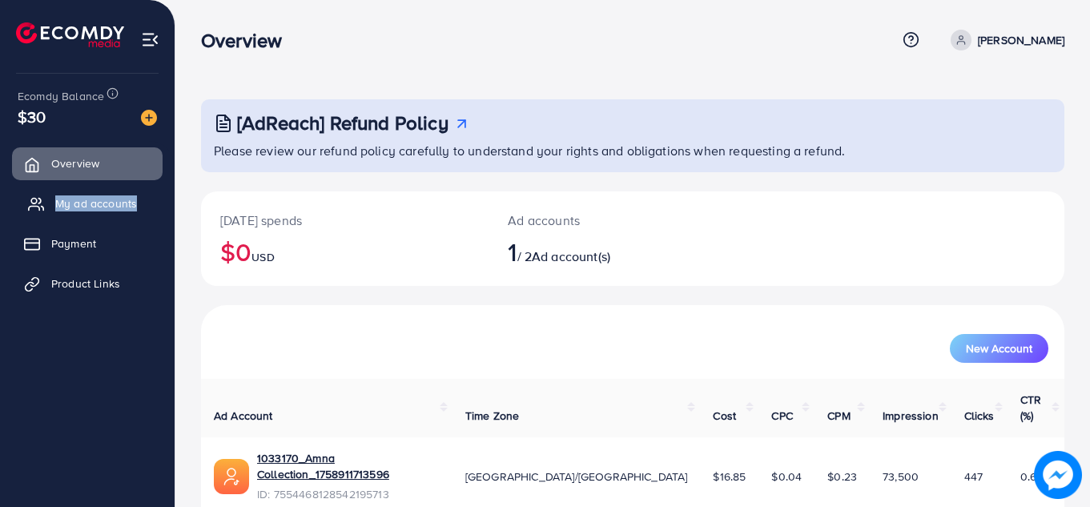
click at [89, 205] on span "My ad accounts" at bounding box center [96, 203] width 82 height 16
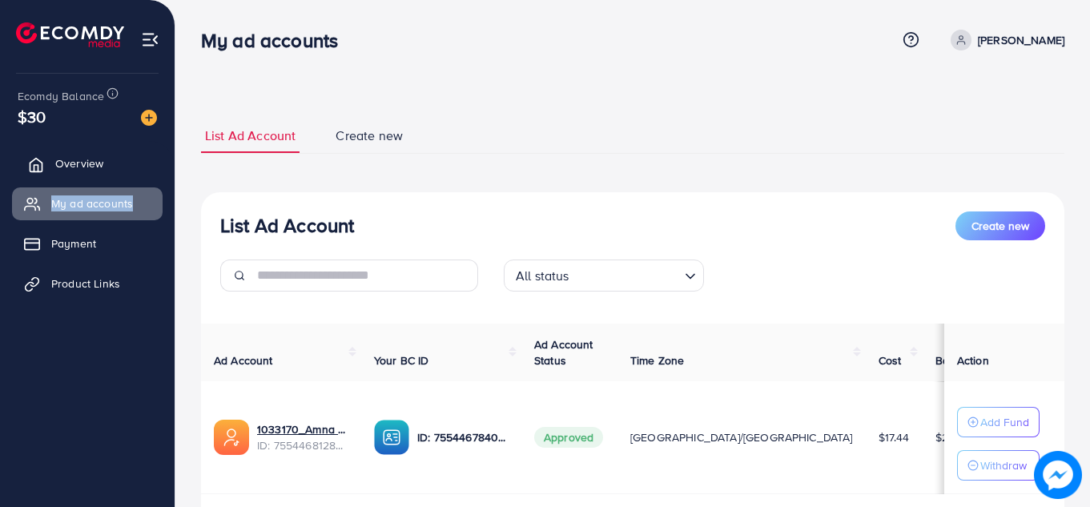
click at [90, 162] on span "Overview" at bounding box center [79, 163] width 48 height 16
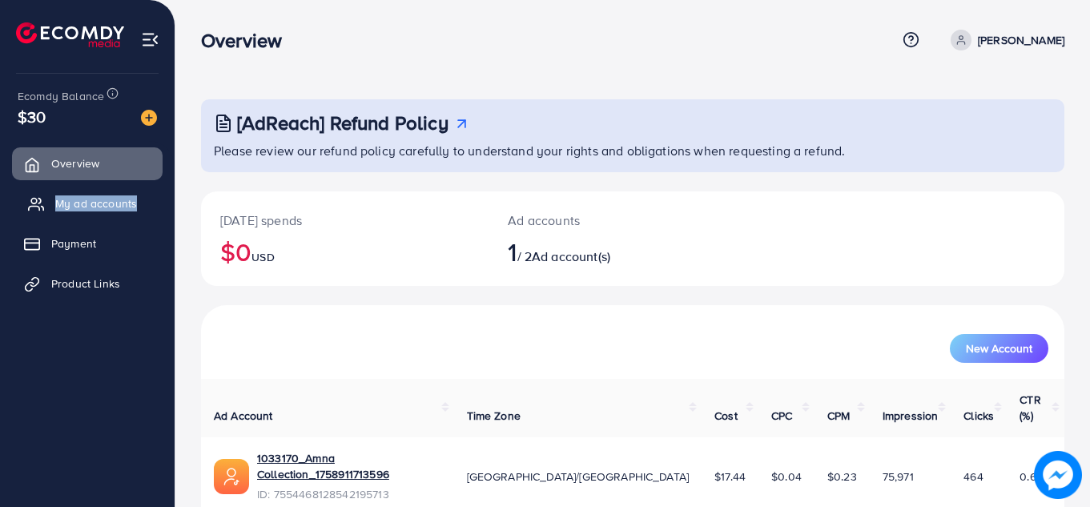
click at [76, 206] on span "My ad accounts" at bounding box center [96, 203] width 82 height 16
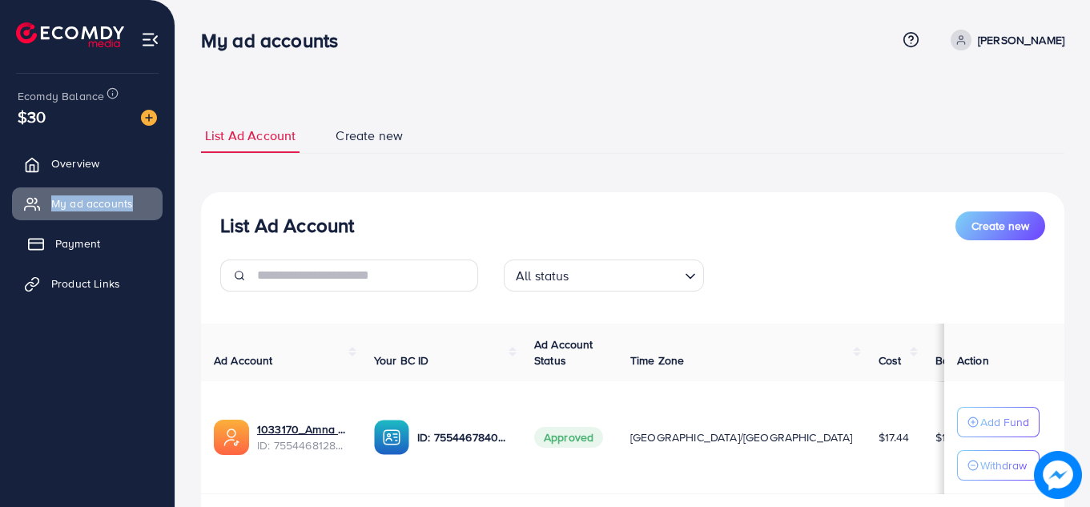
click at [135, 244] on link "Payment" at bounding box center [87, 243] width 151 height 32
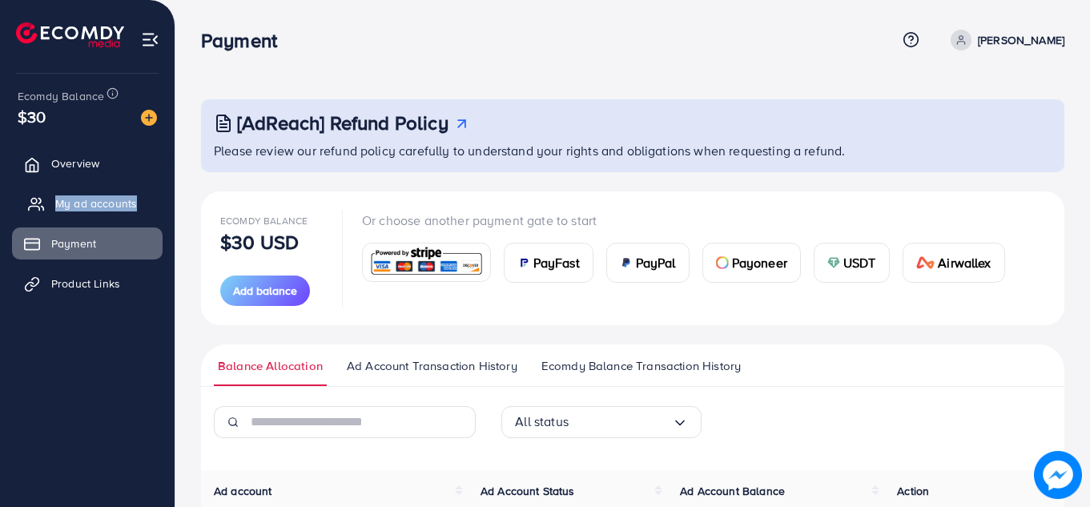
click at [122, 198] on span "My ad accounts" at bounding box center [96, 203] width 82 height 16
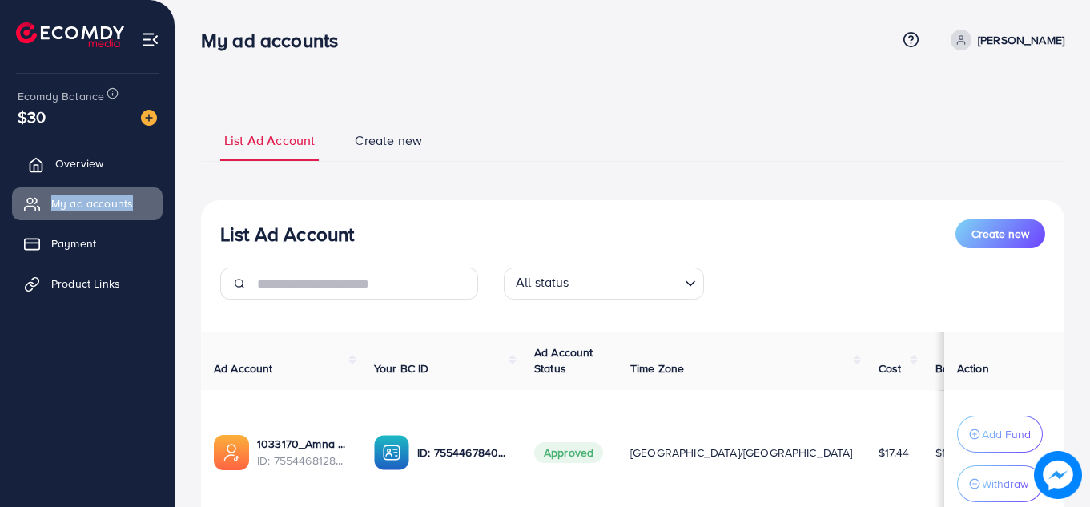
click at [93, 162] on span "Overview" at bounding box center [79, 163] width 48 height 16
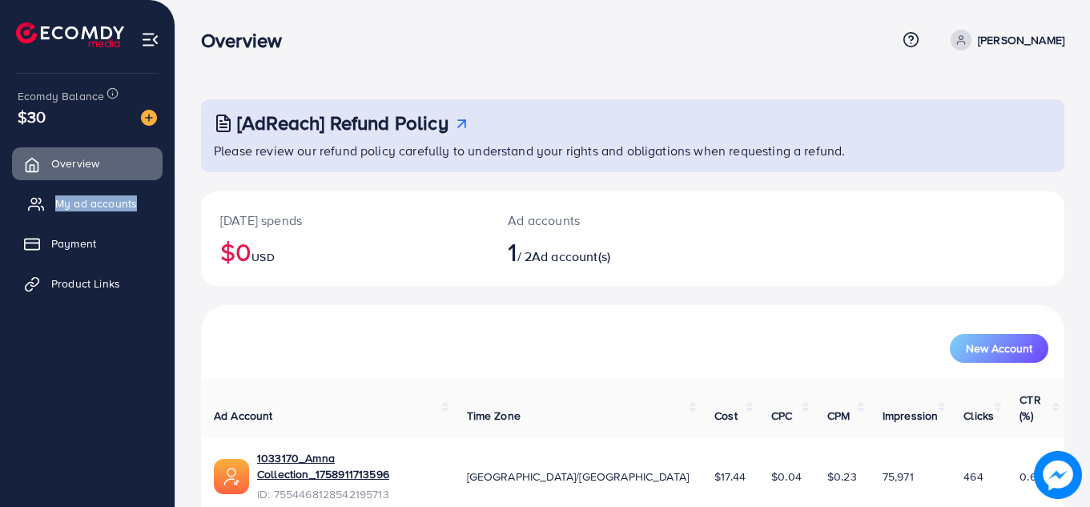
click at [92, 203] on span "My ad accounts" at bounding box center [96, 203] width 82 height 16
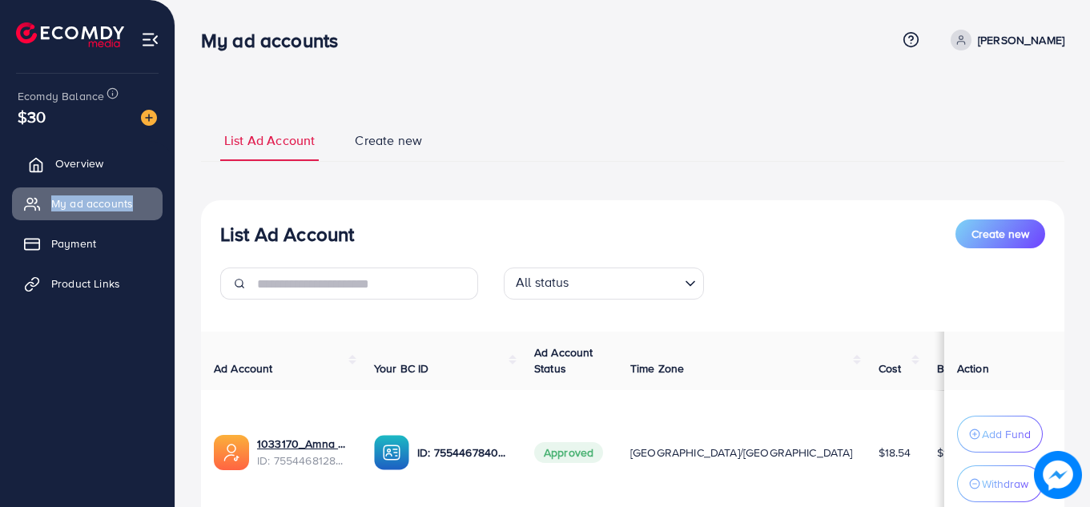
click at [135, 175] on link "Overview" at bounding box center [87, 163] width 151 height 32
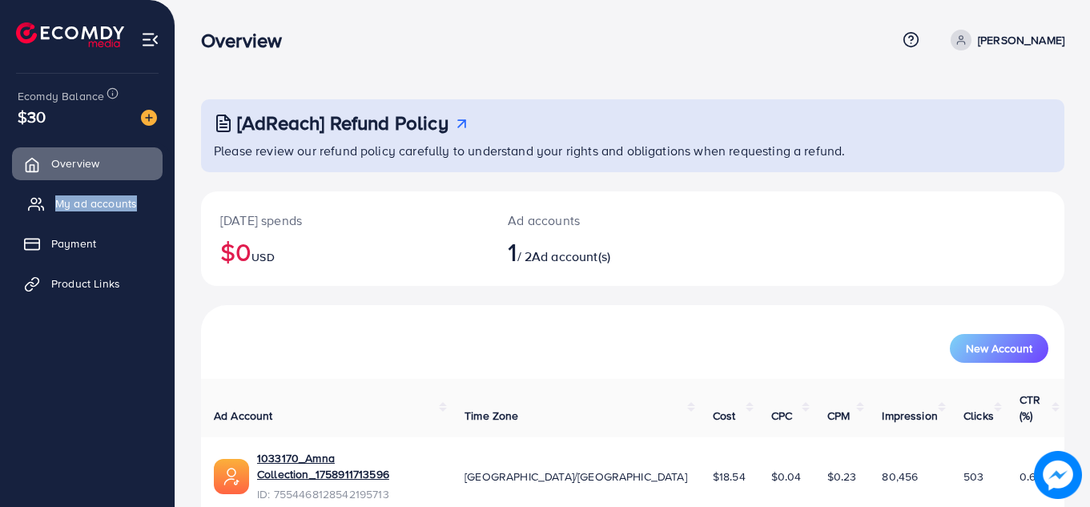
click at [128, 195] on span "My ad accounts" at bounding box center [96, 203] width 82 height 16
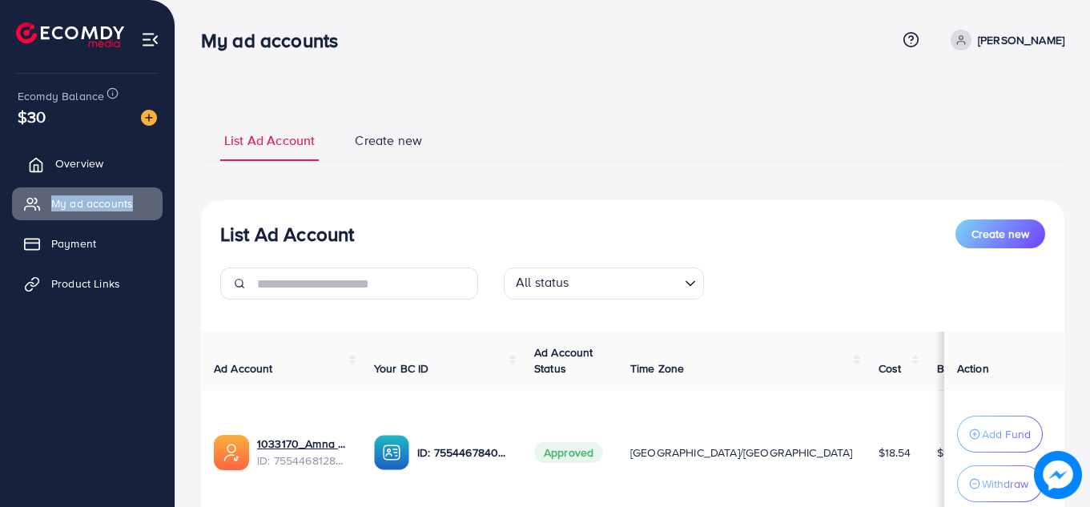
click at [79, 163] on span "Overview" at bounding box center [79, 163] width 48 height 16
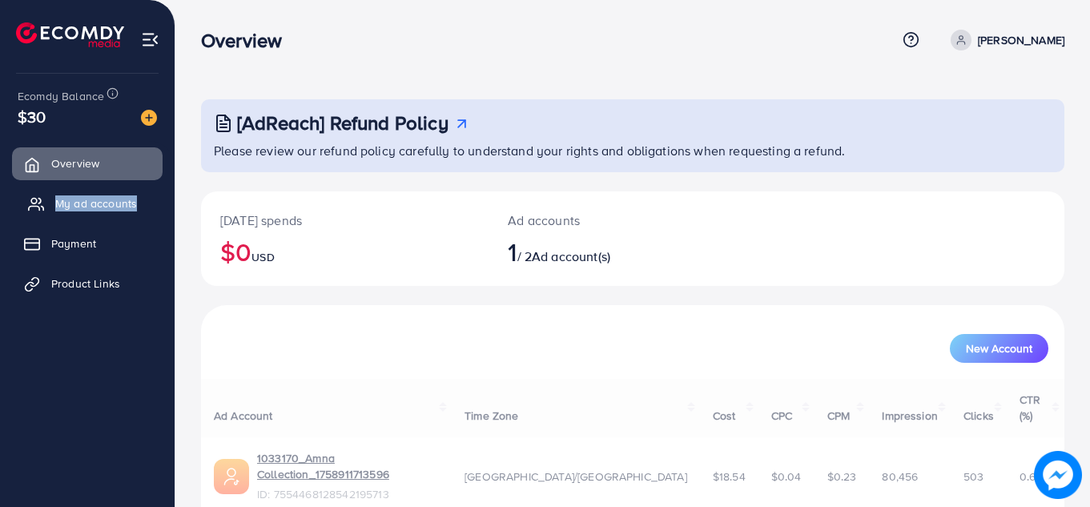
click at [83, 198] on span "My ad accounts" at bounding box center [96, 203] width 82 height 16
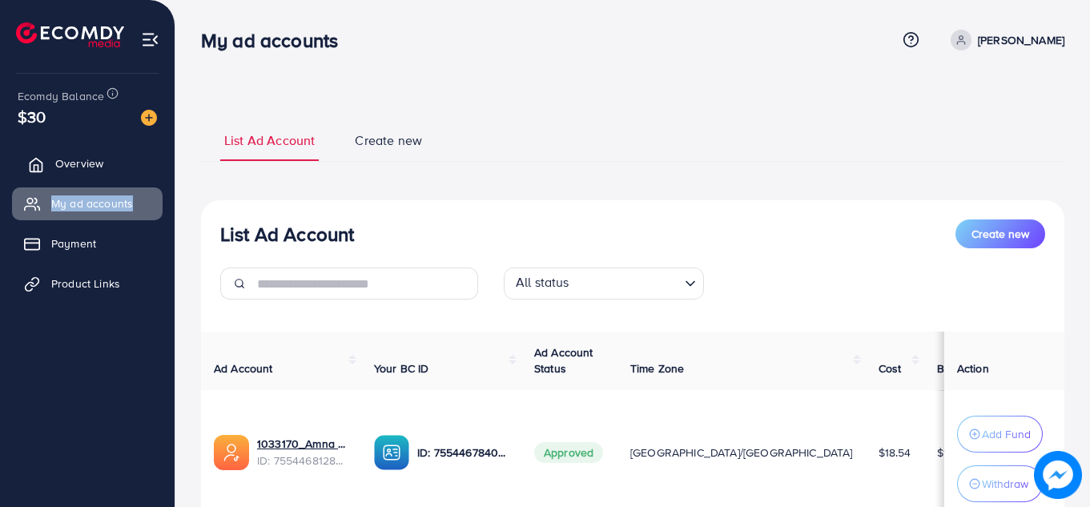
click at [102, 160] on span "Overview" at bounding box center [79, 163] width 48 height 16
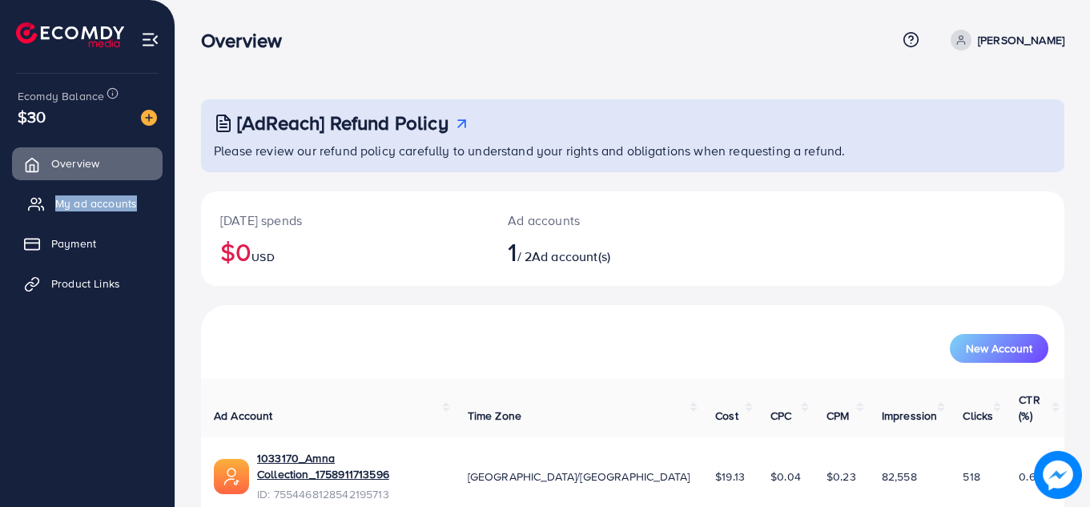
click at [100, 207] on span "My ad accounts" at bounding box center [96, 203] width 82 height 16
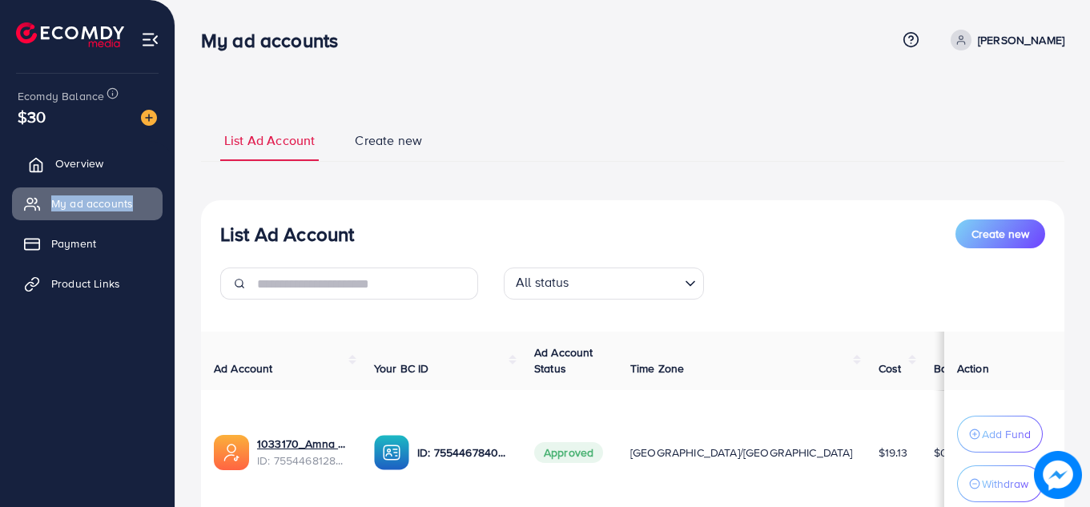
click at [81, 163] on span "Overview" at bounding box center [79, 163] width 48 height 16
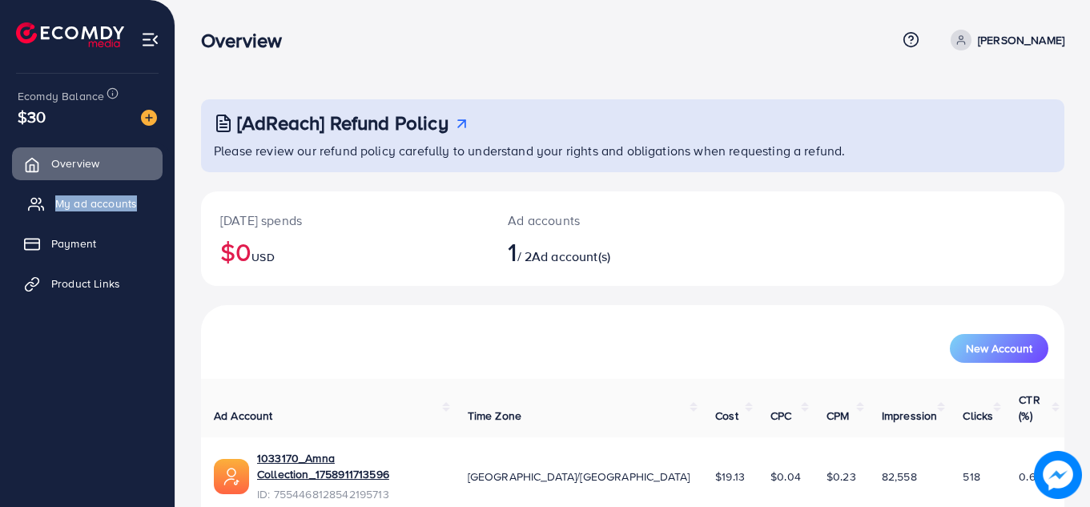
click at [84, 197] on span "My ad accounts" at bounding box center [96, 203] width 82 height 16
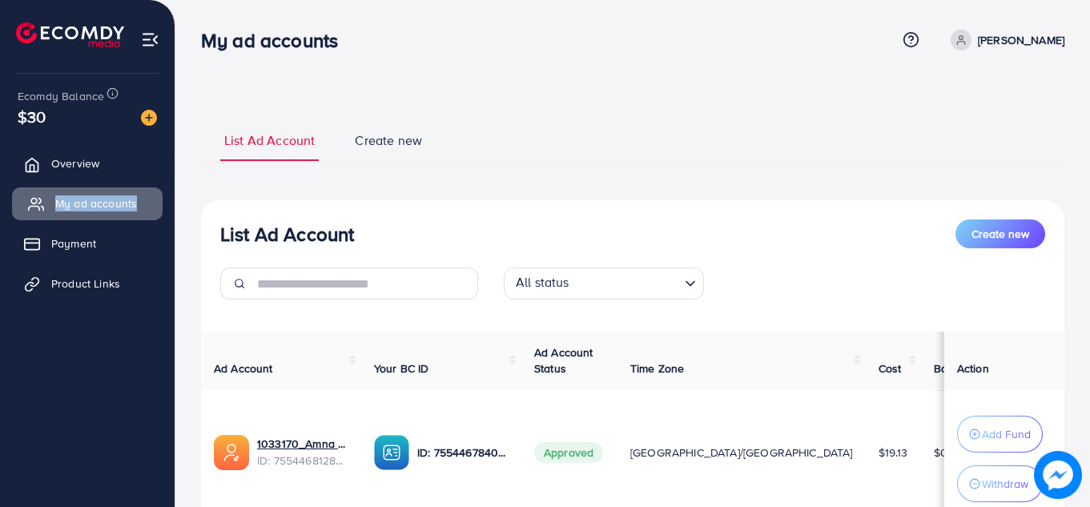
click at [84, 197] on span "My ad accounts" at bounding box center [96, 203] width 82 height 16
click at [86, 154] on link "Overview" at bounding box center [87, 163] width 151 height 32
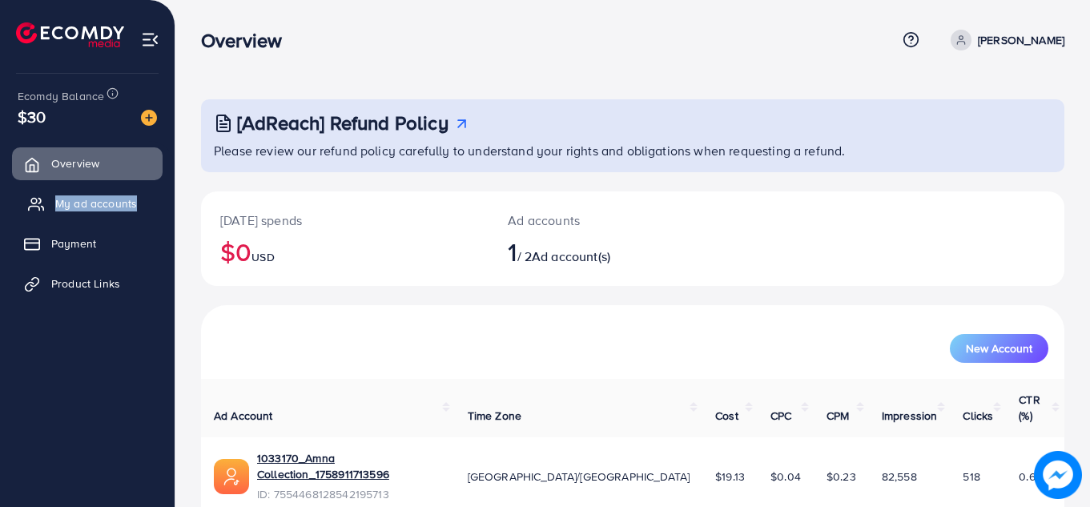
click at [90, 213] on link "My ad accounts" at bounding box center [87, 203] width 151 height 32
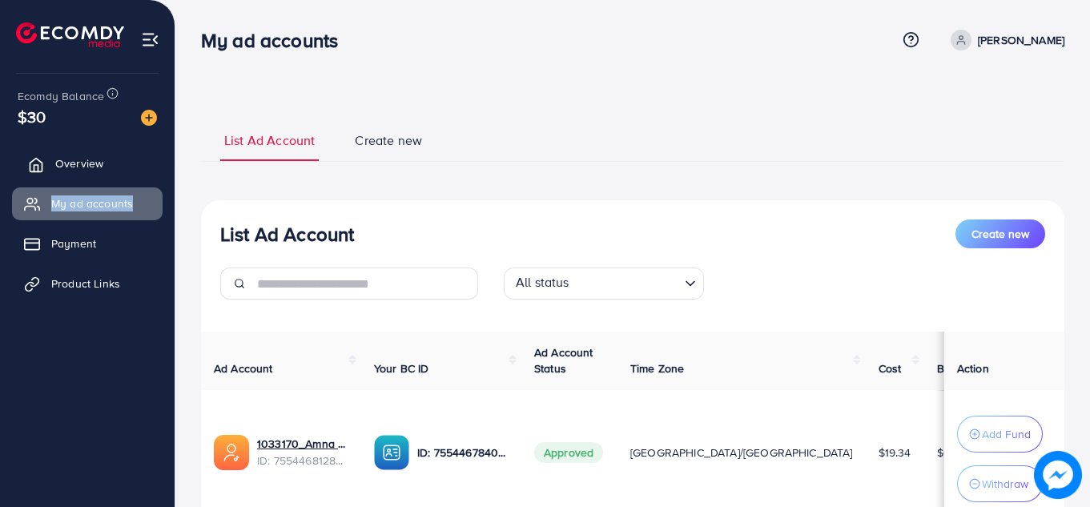
click at [90, 169] on span "Overview" at bounding box center [79, 163] width 48 height 16
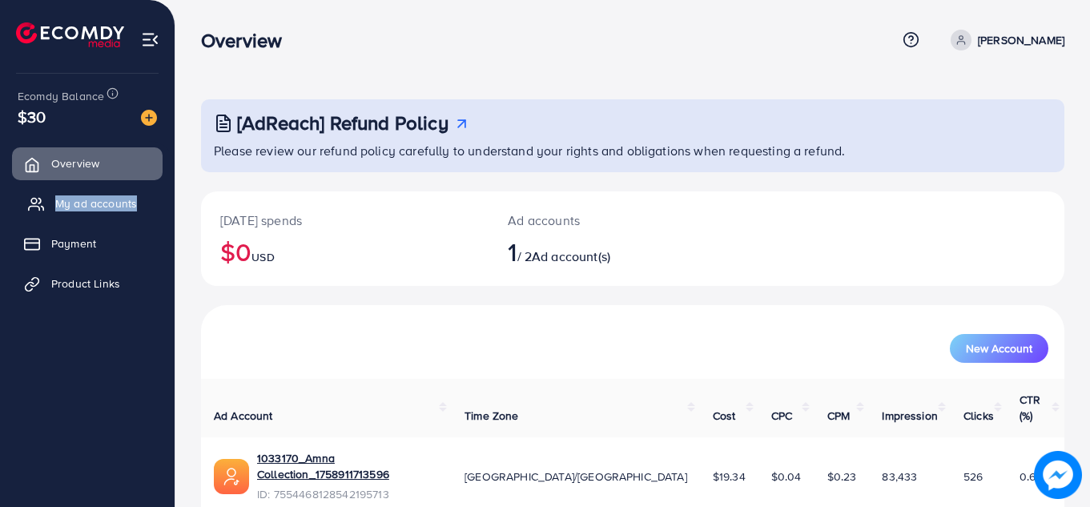
click at [93, 197] on span "My ad accounts" at bounding box center [96, 203] width 82 height 16
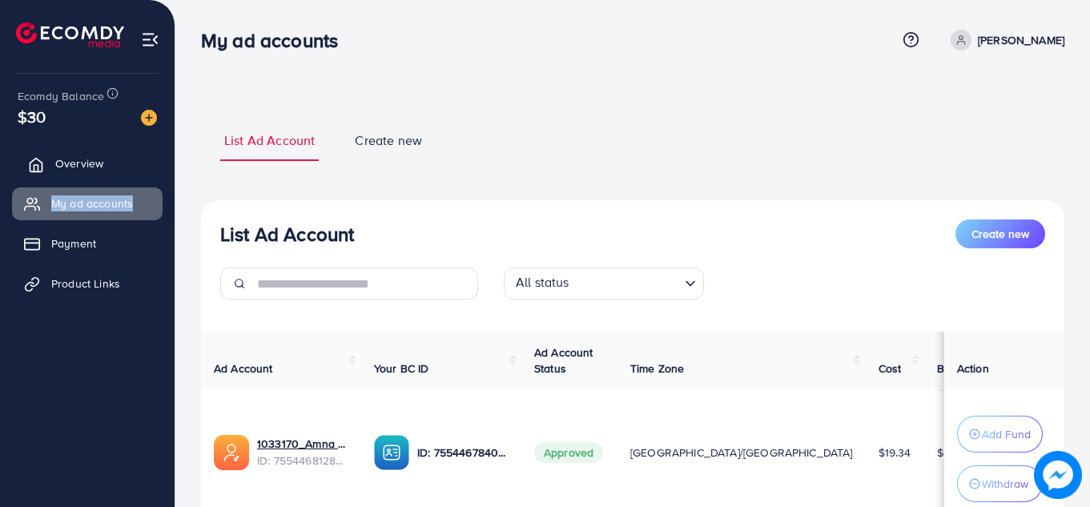
click at [86, 159] on span "Overview" at bounding box center [79, 163] width 48 height 16
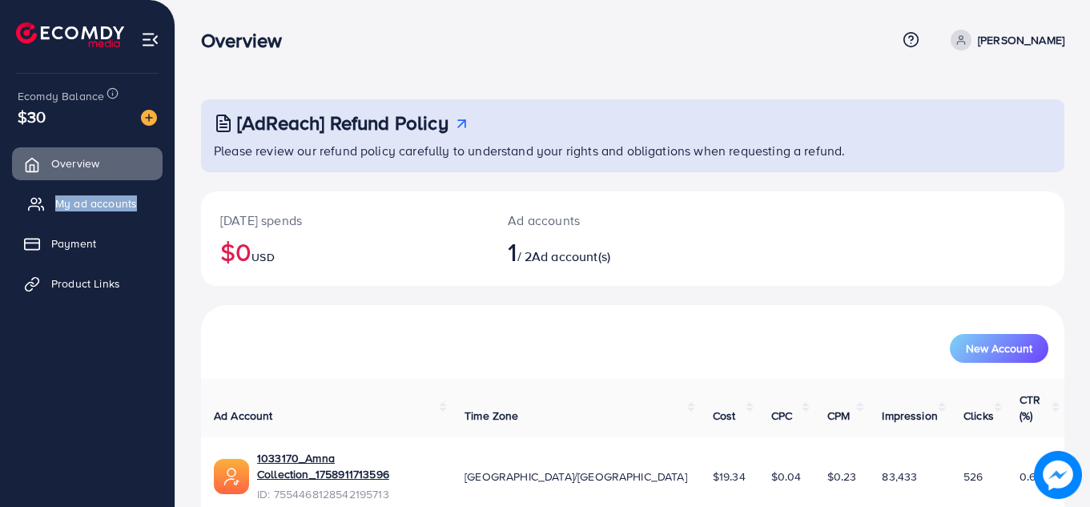
click at [86, 203] on span "My ad accounts" at bounding box center [96, 203] width 82 height 16
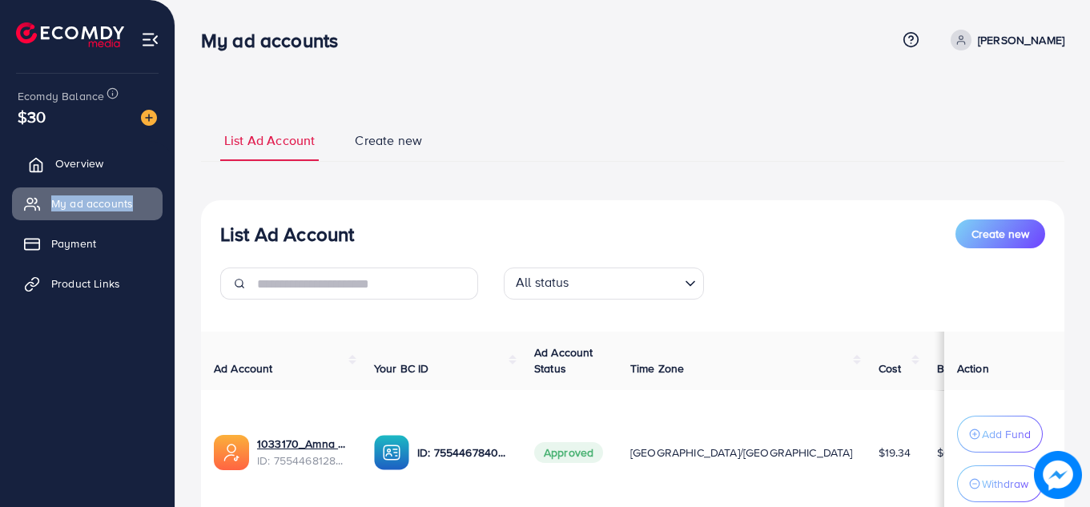
click at [123, 159] on link "Overview" at bounding box center [87, 163] width 151 height 32
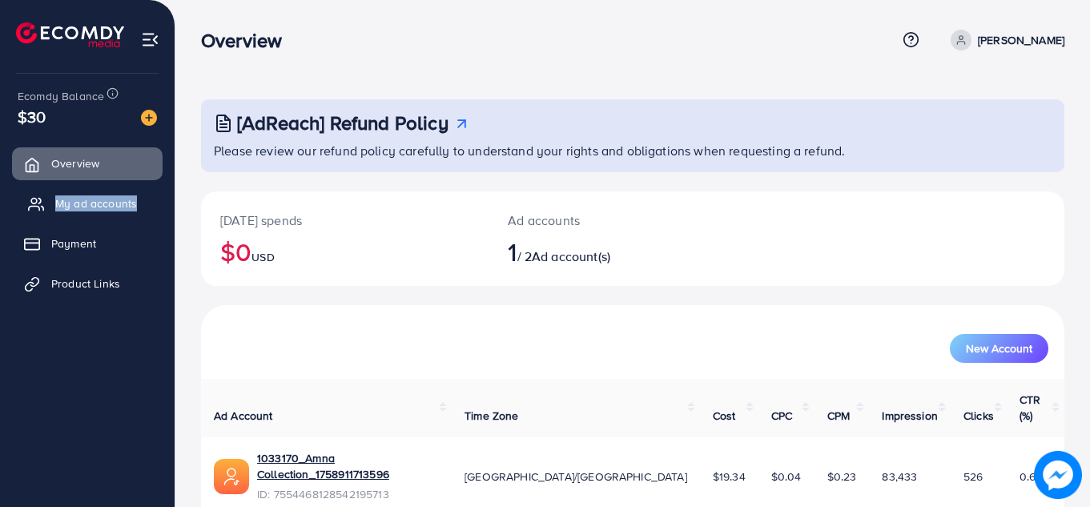
click at [109, 197] on span "My ad accounts" at bounding box center [96, 203] width 82 height 16
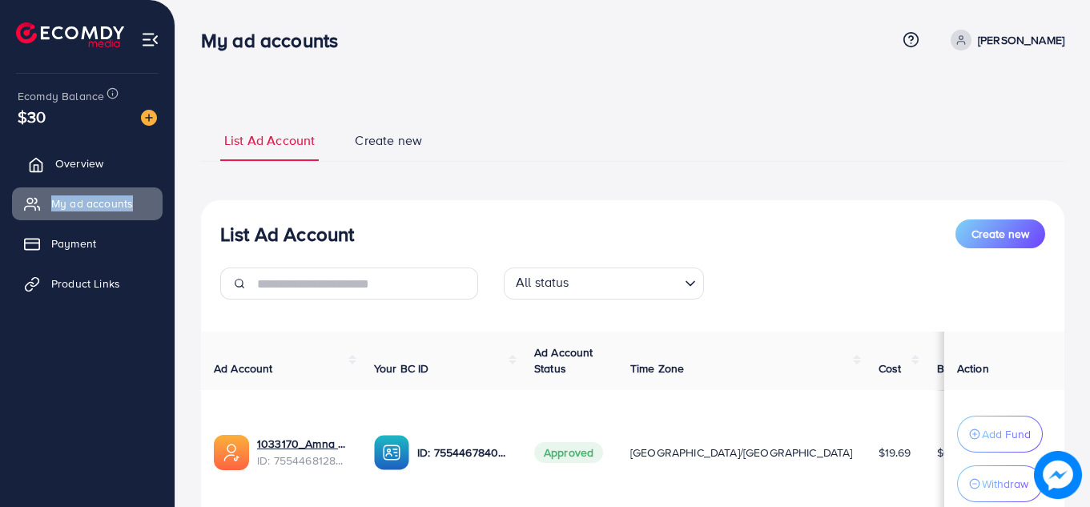
click at [109, 158] on link "Overview" at bounding box center [87, 163] width 151 height 32
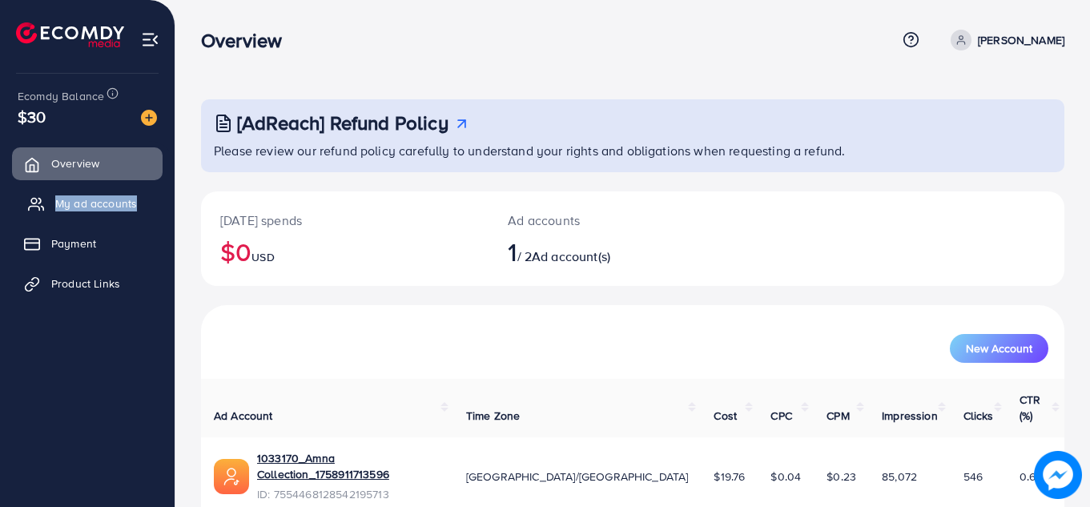
click at [113, 208] on span "My ad accounts" at bounding box center [96, 203] width 82 height 16
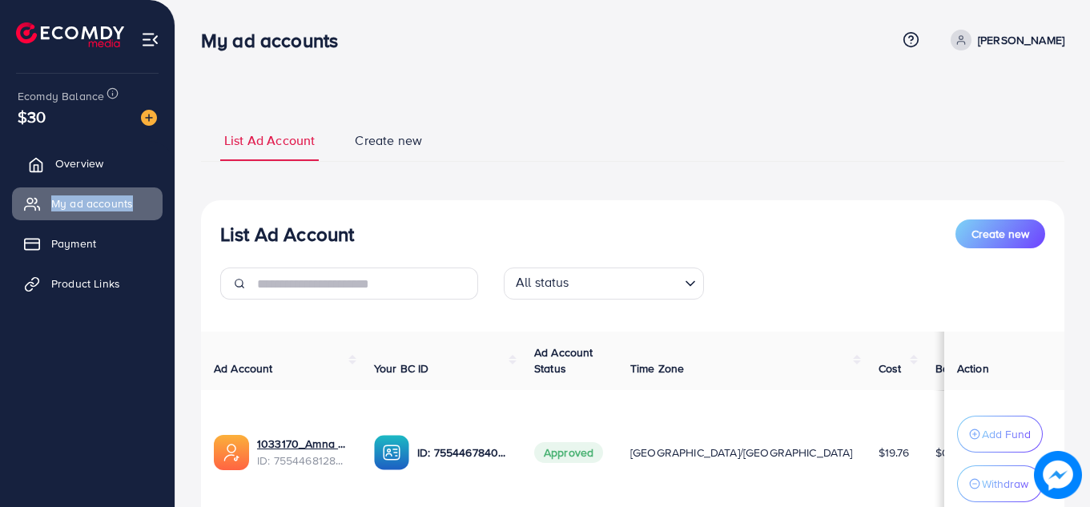
click at [106, 175] on link "Overview" at bounding box center [87, 163] width 151 height 32
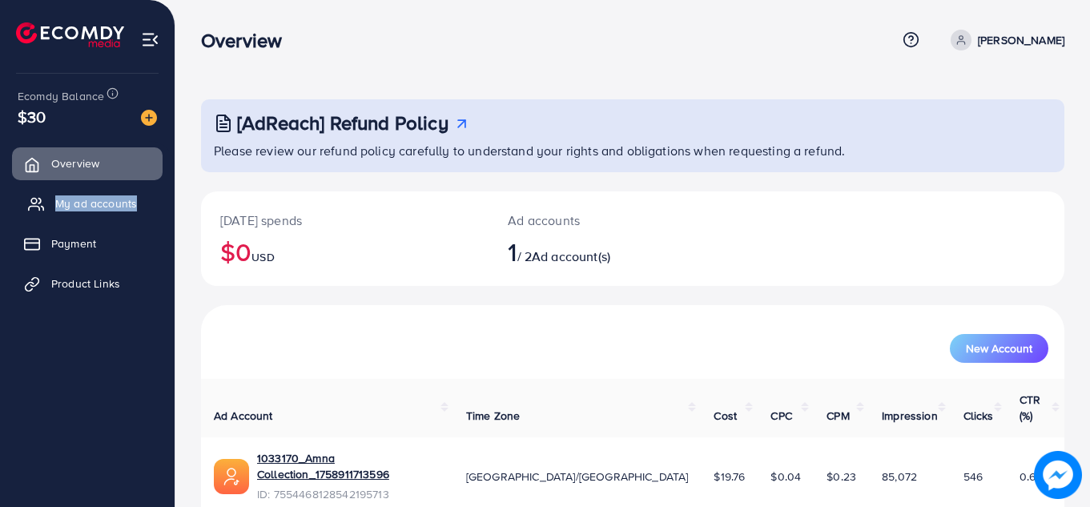
click at [106, 196] on span "My ad accounts" at bounding box center [96, 203] width 82 height 16
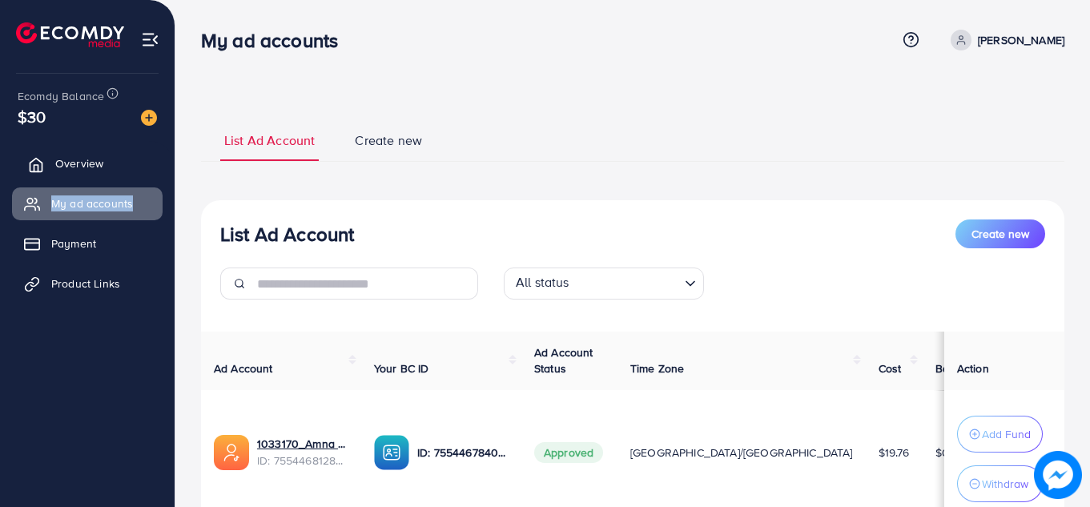
click at [67, 161] on span "Overview" at bounding box center [79, 163] width 48 height 16
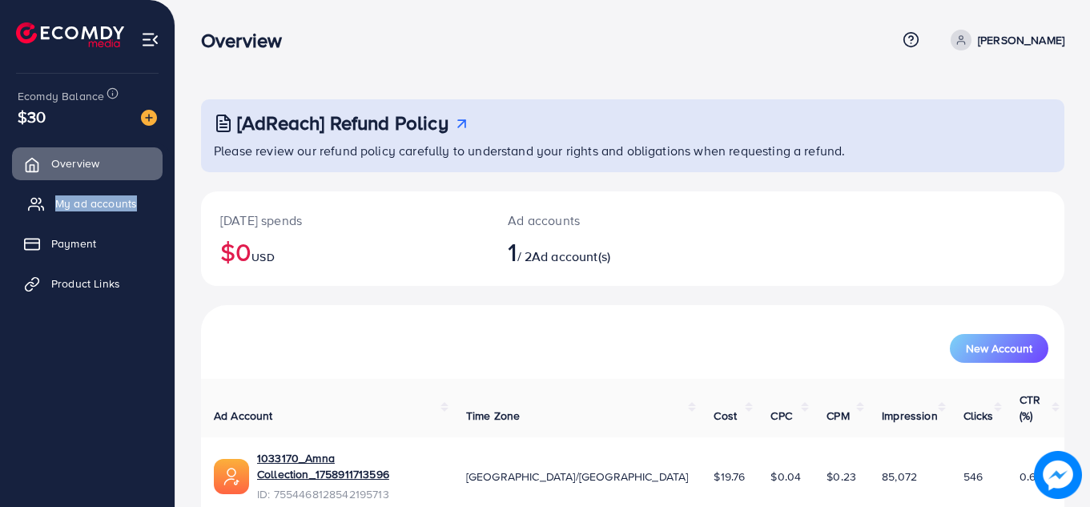
click at [82, 203] on span "My ad accounts" at bounding box center [96, 203] width 82 height 16
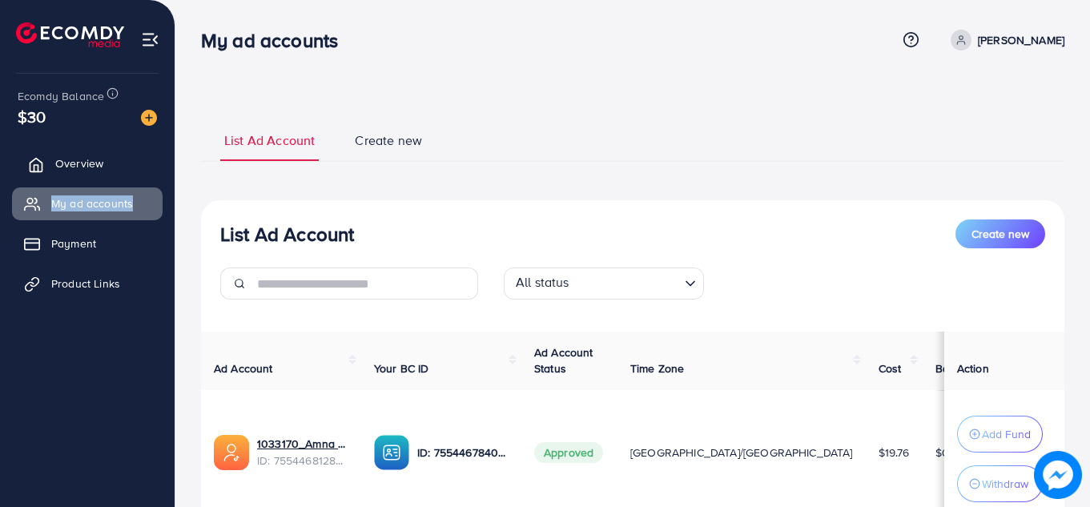
click at [77, 163] on span "Overview" at bounding box center [79, 163] width 48 height 16
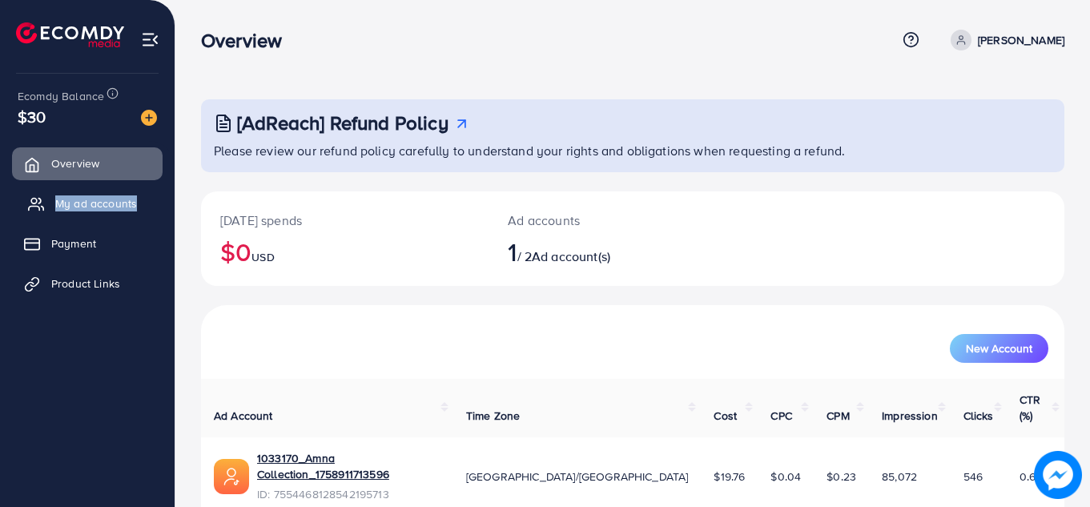
click at [83, 203] on span "My ad accounts" at bounding box center [96, 203] width 82 height 16
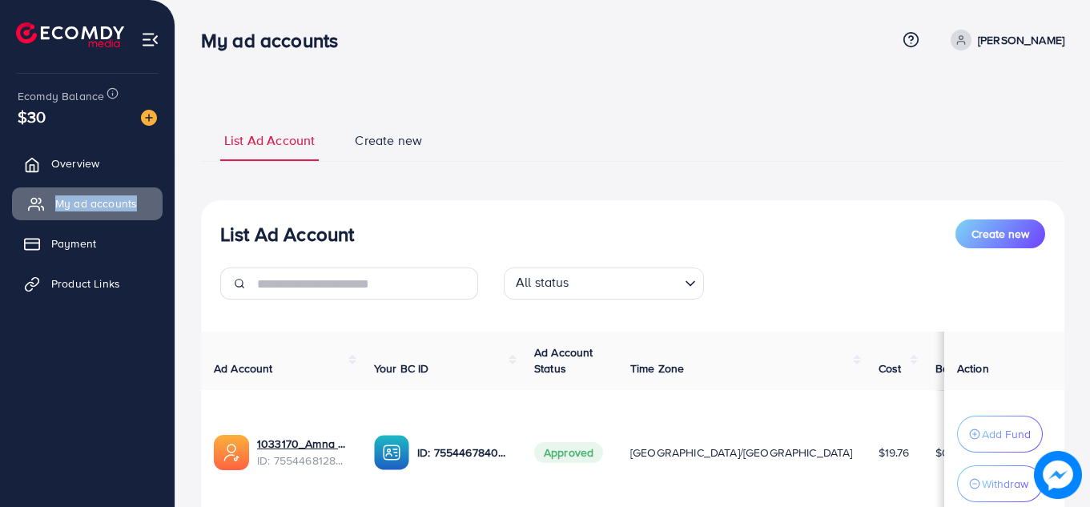
click at [83, 203] on span "My ad accounts" at bounding box center [96, 203] width 82 height 16
click at [86, 160] on span "Overview" at bounding box center [79, 163] width 48 height 16
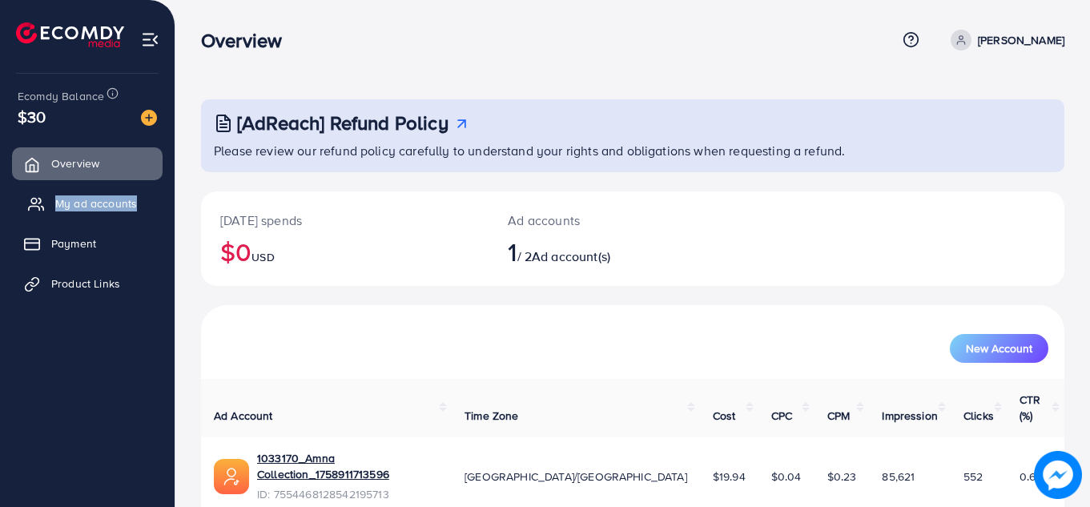
click at [90, 201] on span "My ad accounts" at bounding box center [96, 203] width 82 height 16
